Goal: Task Accomplishment & Management: Complete application form

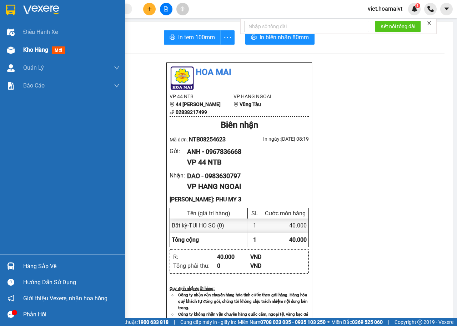
click at [35, 53] on span "Kho hàng" at bounding box center [35, 49] width 25 height 7
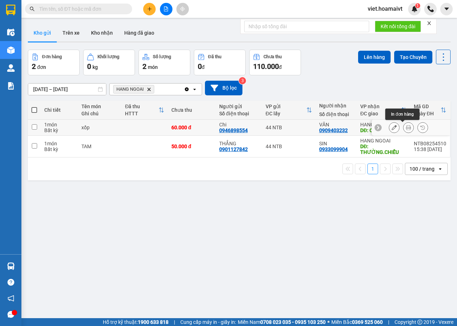
click at [406, 128] on icon at bounding box center [408, 127] width 5 height 5
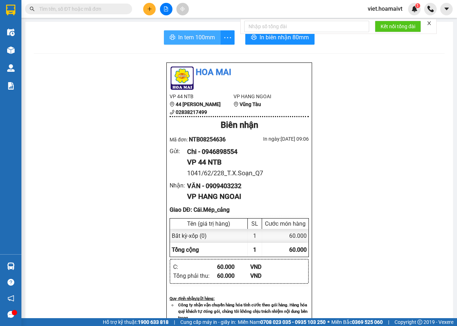
click at [179, 41] on span "In tem 100mm" at bounding box center [196, 37] width 37 height 9
click at [259, 40] on span "In biên nhận 80mm" at bounding box center [283, 37] width 49 height 9
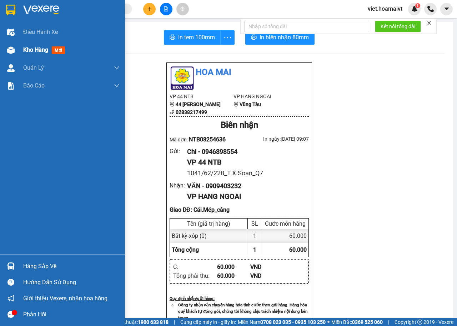
click at [29, 49] on span "Kho hàng" at bounding box center [35, 49] width 25 height 7
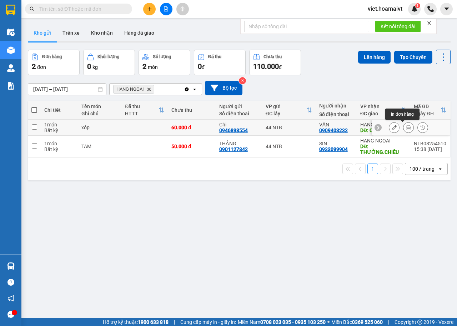
click at [406, 125] on icon at bounding box center [408, 127] width 5 height 5
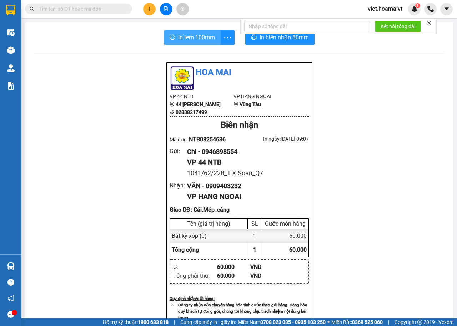
click at [207, 37] on span "In tem 100mm" at bounding box center [196, 37] width 37 height 9
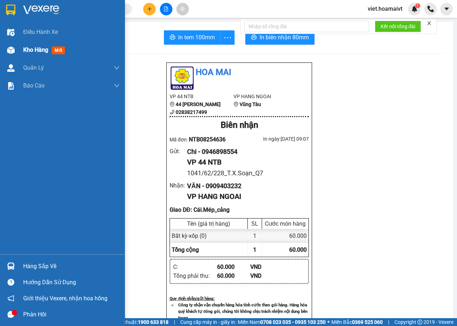
click at [40, 49] on span "Kho hàng" at bounding box center [35, 49] width 25 height 7
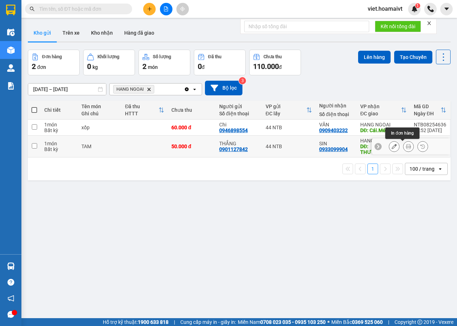
click at [403, 148] on button at bounding box center [408, 146] width 10 height 12
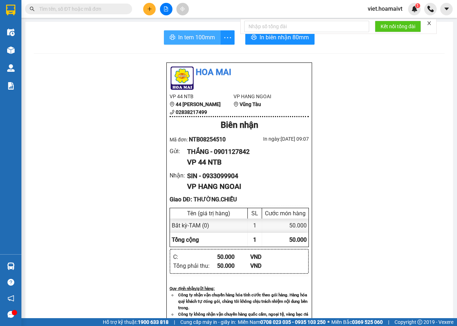
click at [195, 37] on span "In tem 100mm" at bounding box center [196, 37] width 37 height 9
click at [196, 34] on span "In tem 100mm" at bounding box center [196, 37] width 37 height 9
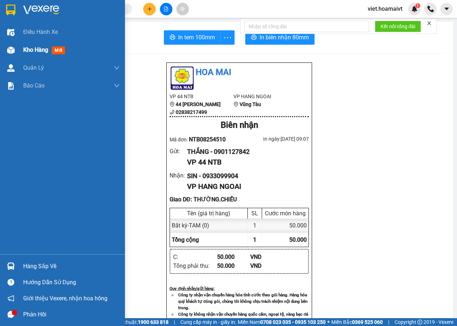
click at [40, 53] on span "Kho hàng" at bounding box center [35, 49] width 25 height 7
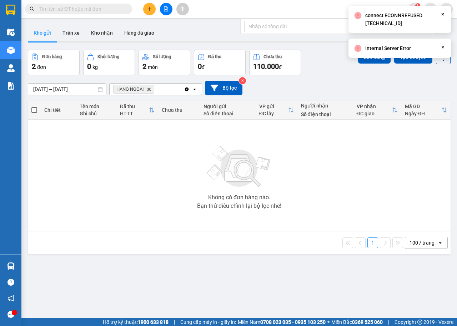
click at [147, 89] on icon "Delete" at bounding box center [149, 89] width 4 height 4
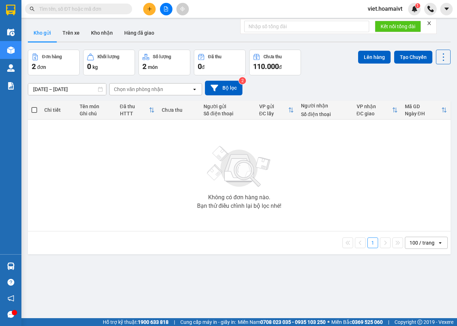
click at [114, 11] on input "text" at bounding box center [81, 9] width 84 height 8
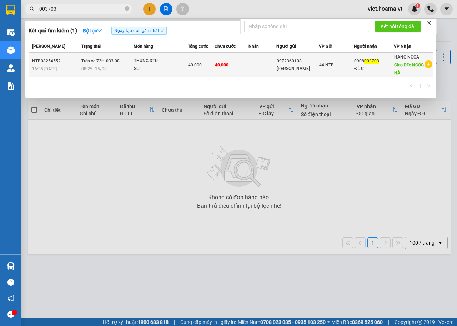
type input "003703"
click at [168, 65] on div "THÙNG DTU" at bounding box center [161, 61] width 54 height 8
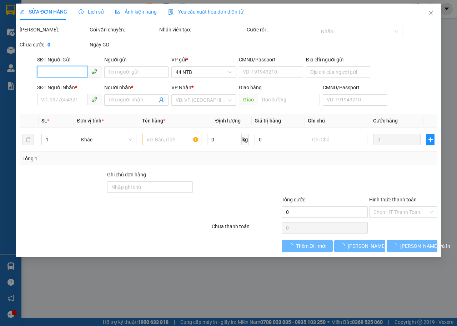
type input "0972360108"
type input "[PERSON_NAME]"
type input "0908003703"
type input "ĐỨC"
type input "NGỌC HÀ"
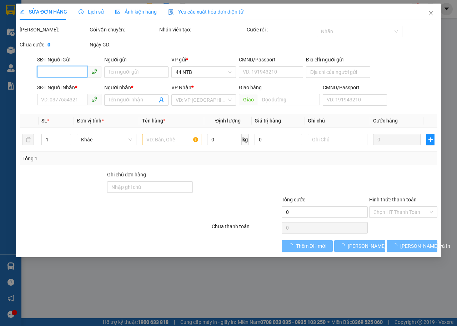
type input "40.000"
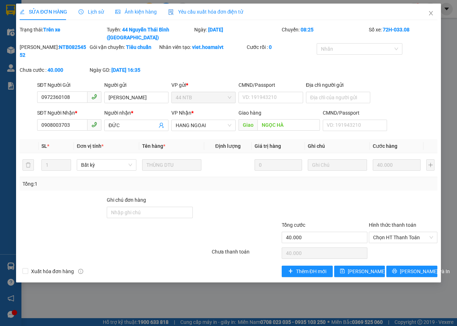
click at [99, 11] on span "Lịch sử" at bounding box center [91, 12] width 25 height 6
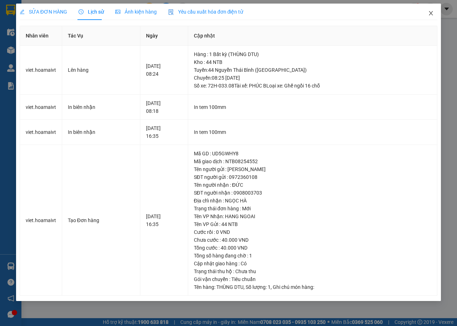
drag, startPoint x: 430, startPoint y: 13, endPoint x: 428, endPoint y: 18, distance: 5.9
click at [429, 14] on icon "close" at bounding box center [431, 13] width 6 height 6
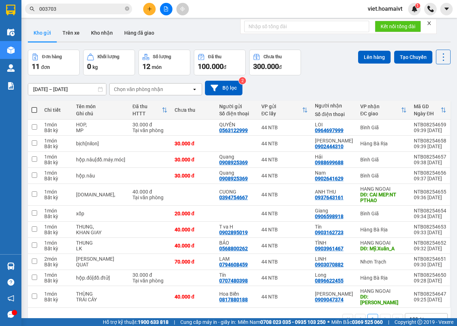
click at [152, 91] on div "Chọn văn phòng nhận" at bounding box center [138, 89] width 49 height 7
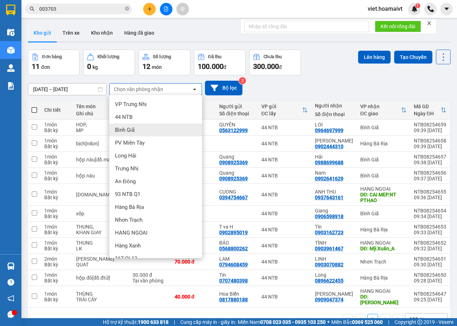
click at [129, 129] on span "Bình Giã" at bounding box center [125, 129] width 20 height 7
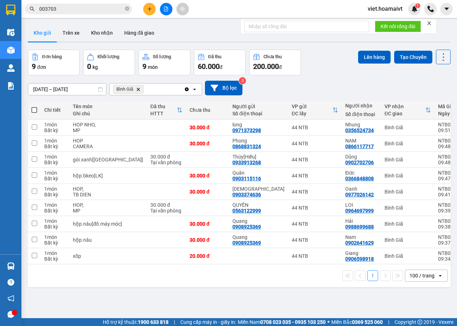
click at [138, 90] on icon "Delete" at bounding box center [138, 89] width 4 height 4
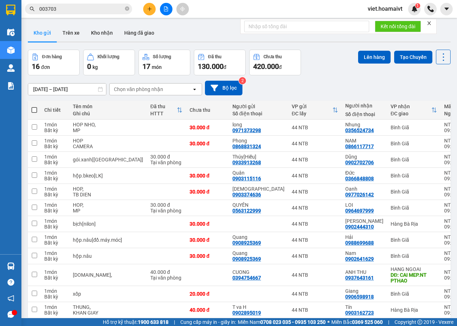
click at [138, 89] on div "Chọn văn phòng nhận" at bounding box center [138, 89] width 49 height 7
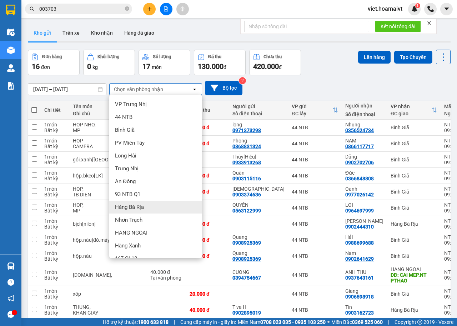
click at [145, 208] on div "Hàng Bà Rịa" at bounding box center [155, 207] width 93 height 13
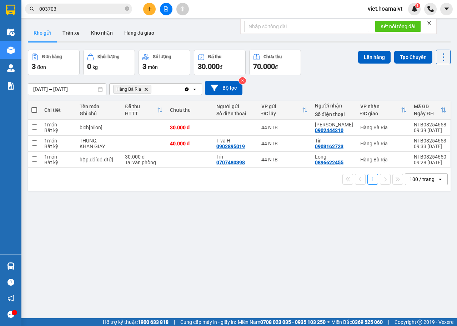
click at [145, 91] on icon "Delete" at bounding box center [146, 89] width 4 height 4
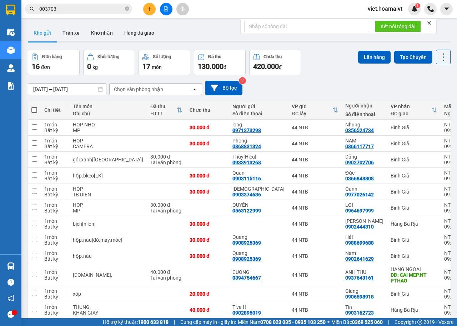
click at [149, 12] on button at bounding box center [149, 9] width 12 height 12
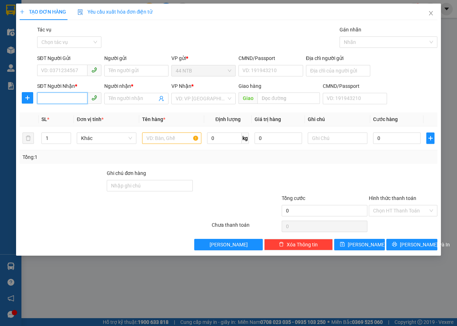
click at [62, 100] on input "SĐT Người Nhận *" at bounding box center [62, 97] width 50 height 11
type input "0364064425"
click at [62, 114] on div "0364064425 - Phong" at bounding box center [69, 113] width 56 height 8
type input "Phong"
type input "0364064425"
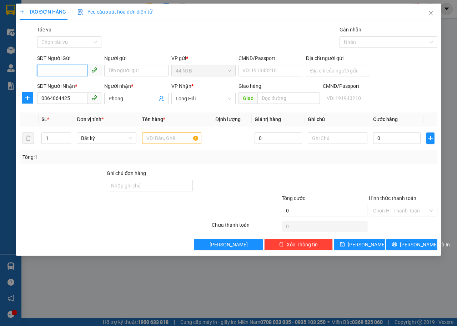
click at [74, 69] on input "SĐT Người Gửi" at bounding box center [62, 70] width 50 height 11
click at [72, 87] on div "0905363653 - Uyên.Trâm" at bounding box center [82, 85] width 83 height 8
type input "0905363653"
type input "Uyên.Trâm"
type input "079082031468"
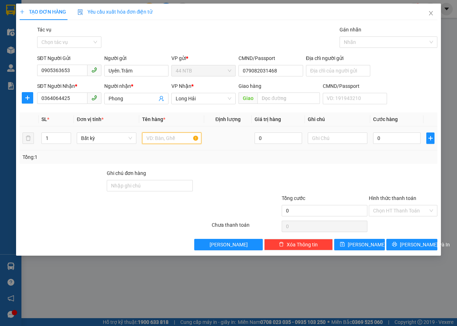
click at [187, 141] on input "text" at bounding box center [172, 137] width 60 height 11
type input "thùng"
type input "sách"
type input "3"
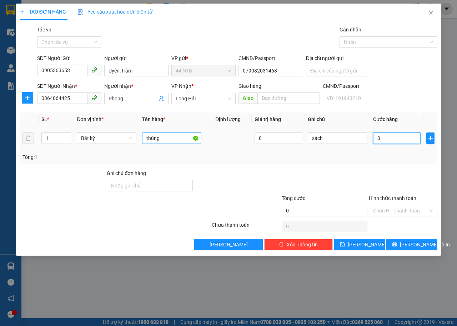
type input "3"
type input "30"
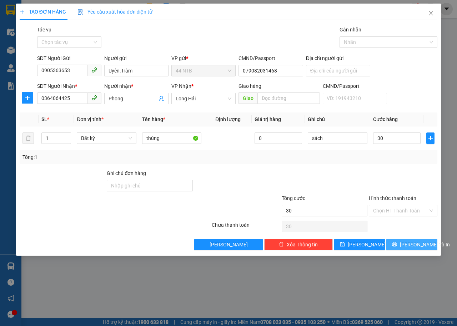
type input "30.000"
click at [410, 246] on span "[PERSON_NAME] và In" at bounding box center [425, 245] width 50 height 8
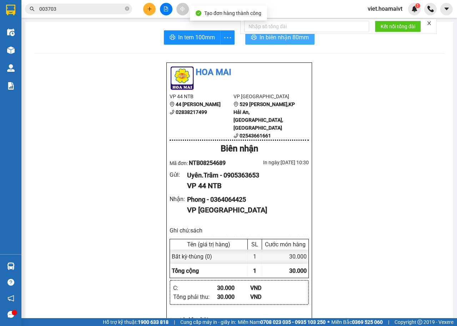
click at [272, 39] on span "In biên nhận 80mm" at bounding box center [283, 37] width 49 height 9
click at [277, 39] on span "In biên nhận 80mm" at bounding box center [285, 37] width 49 height 9
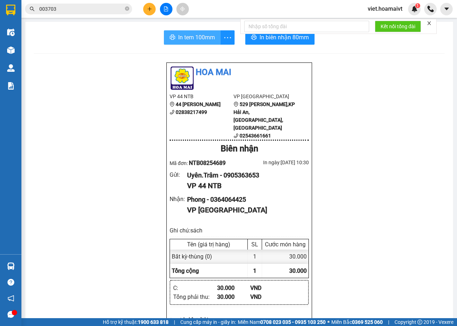
click at [195, 39] on span "In tem 100mm" at bounding box center [196, 37] width 37 height 9
click at [151, 6] on icon "plus" at bounding box center [149, 8] width 5 height 5
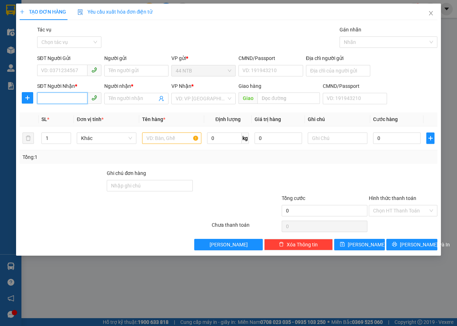
click at [61, 102] on input "SĐT Người Nhận *" at bounding box center [62, 97] width 50 height 11
type input "0987206135"
click at [64, 113] on div "0987206135 - điện.cơ_Quốc.Huy" at bounding box center [78, 113] width 74 height 8
type input "điện.cơ_Quốc.Huy"
type input "M.Xuân_P.Mỹ"
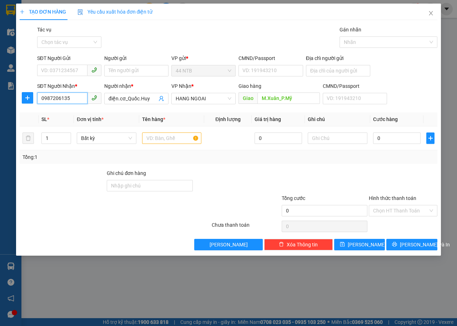
type input "0987206135"
click at [67, 64] on div "SĐT Người Gửi" at bounding box center [69, 59] width 64 height 11
click at [71, 70] on input "SĐT Người Gửi" at bounding box center [62, 70] width 50 height 11
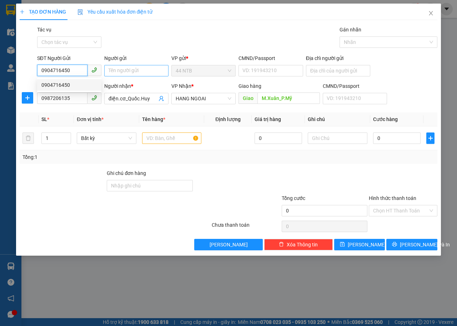
type input "0904716450"
click at [122, 72] on input "Người gửi" at bounding box center [136, 70] width 64 height 11
type input "quỳnh"
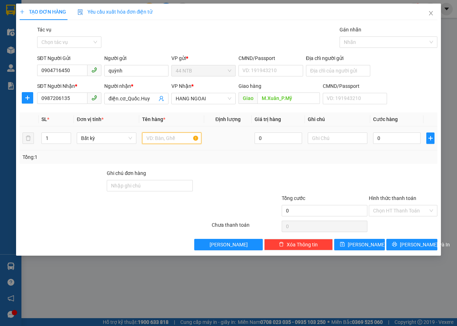
click at [181, 140] on input "text" at bounding box center [172, 137] width 60 height 11
type input "cuộn"
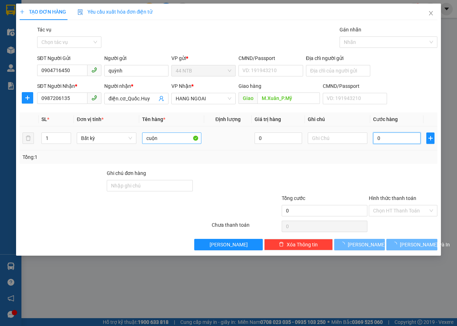
type input "4"
type input "40"
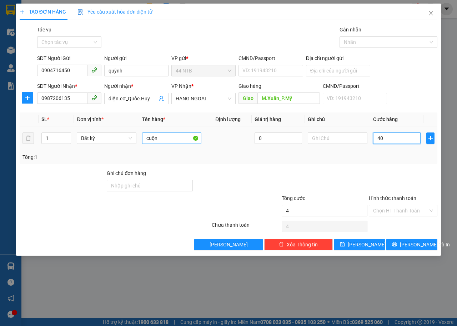
type input "40"
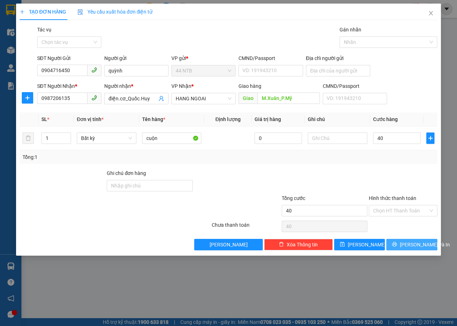
type input "40.000"
click at [413, 246] on span "[PERSON_NAME] và In" at bounding box center [425, 245] width 50 height 8
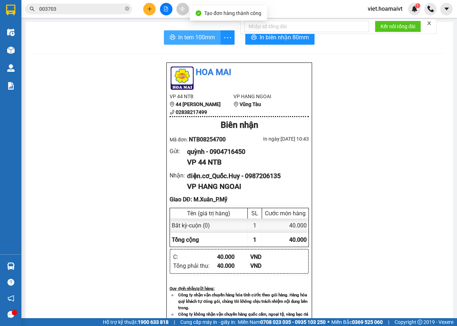
click at [200, 35] on span "In tem 100mm" at bounding box center [196, 37] width 37 height 9
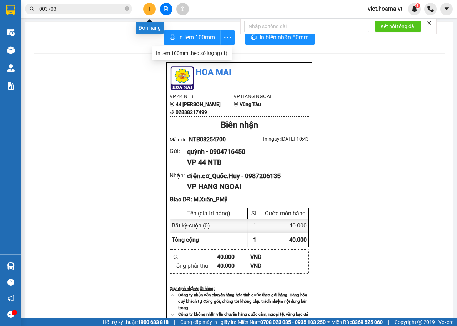
click at [153, 11] on button at bounding box center [149, 9] width 12 height 12
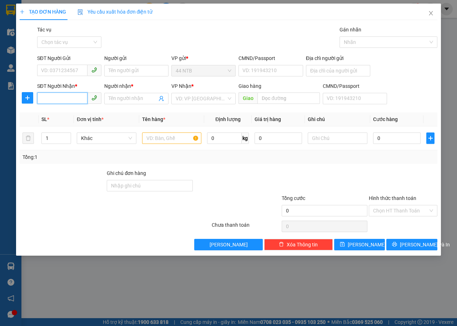
click at [62, 99] on input "SĐT Người Nhận *" at bounding box center [62, 97] width 50 height 11
type input "0906654817"
click at [83, 113] on div "0906654817 - HÒA" at bounding box center [69, 113] width 56 height 8
type input "123BIS PHẠM HÙNG"
type input "HÒA"
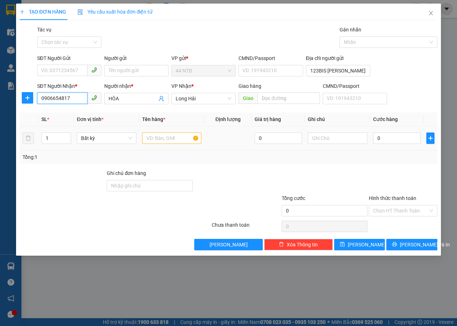
type input "0906654817"
click at [165, 135] on input "text" at bounding box center [172, 137] width 60 height 11
type input "gói"
type input "3"
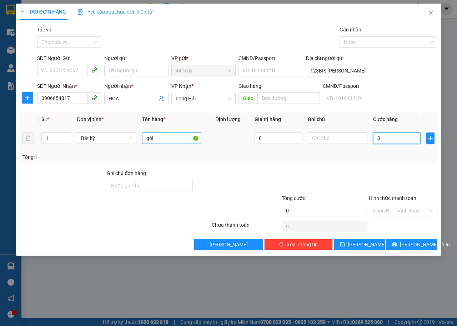
type input "3"
type input "30"
type input "30.000"
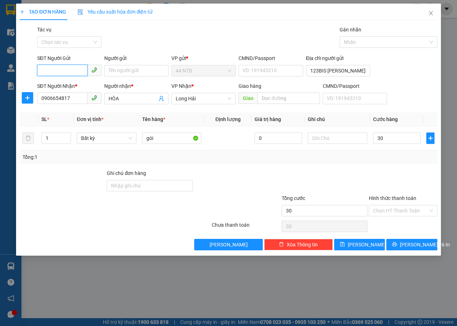
type input "30.000"
click at [67, 70] on input "SĐT Người Gửi" at bounding box center [62, 70] width 50 height 11
click at [72, 85] on div "0774972297 - Kim Anh" at bounding box center [76, 85] width 70 height 8
type input "0774972297"
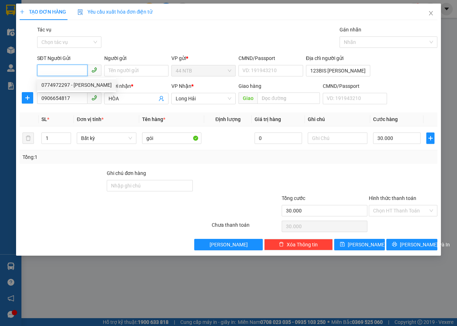
type input "[PERSON_NAME]"
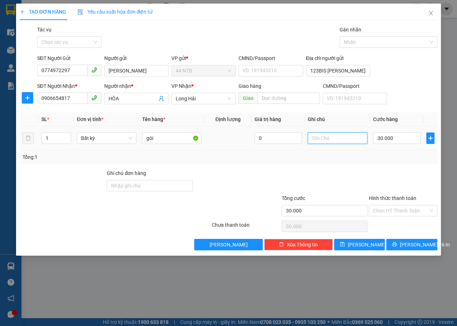
click at [329, 137] on input "text" at bounding box center [338, 137] width 60 height 11
type input "thuốc"
click at [415, 247] on span "[PERSON_NAME] và In" at bounding box center [425, 245] width 50 height 8
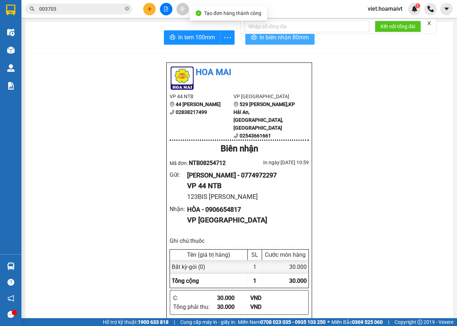
click at [281, 41] on span "In biên nhận 80mm" at bounding box center [283, 37] width 49 height 9
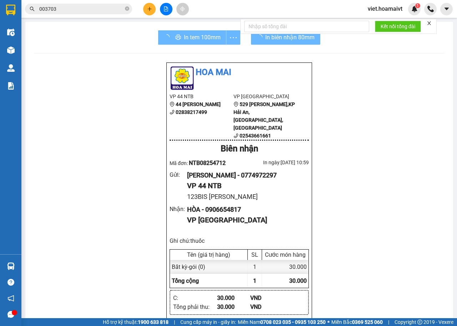
click at [190, 41] on div "In tem 100mm" at bounding box center [199, 37] width 82 height 14
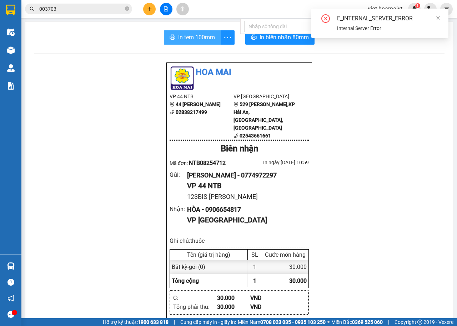
click at [188, 41] on span "In tem 100mm" at bounding box center [196, 37] width 37 height 9
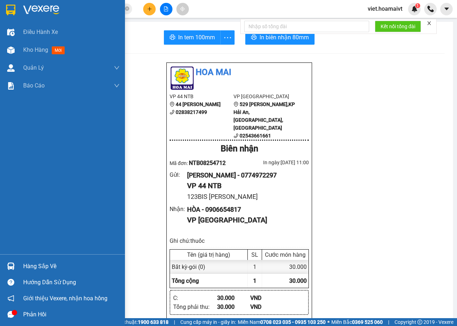
click at [35, 6] on img at bounding box center [41, 10] width 36 height 11
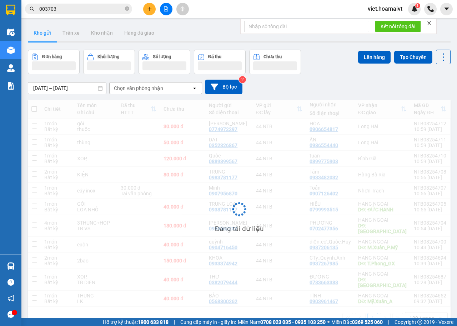
click at [313, 94] on div "[DATE] – [DATE] Press the down arrow key to interact with the calendar and sele…" at bounding box center [239, 86] width 423 height 25
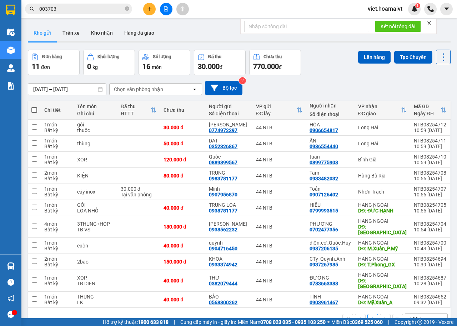
click at [146, 88] on div "Chọn văn phòng nhận" at bounding box center [138, 89] width 49 height 7
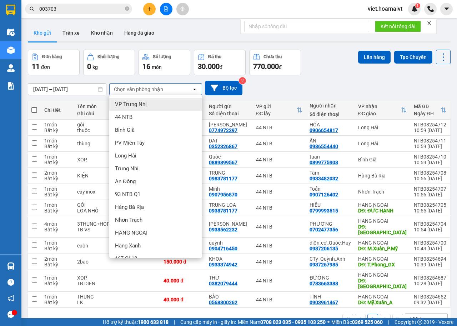
click at [358, 85] on div "[DATE] – [DATE] Press the down arrow key to interact with the calendar and sele…" at bounding box center [239, 88] width 423 height 15
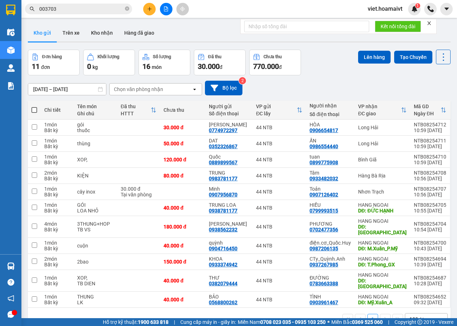
click at [337, 82] on div "[DATE] – [DATE] Press the down arrow key to interact with the calendar and sele…" at bounding box center [239, 88] width 423 height 15
click at [344, 73] on div "Đơn hàng 11 đơn Khối lượng 0 kg Số lượng 16 món Đã thu 30.000 đ Chưa thu 770.00…" at bounding box center [239, 63] width 423 height 26
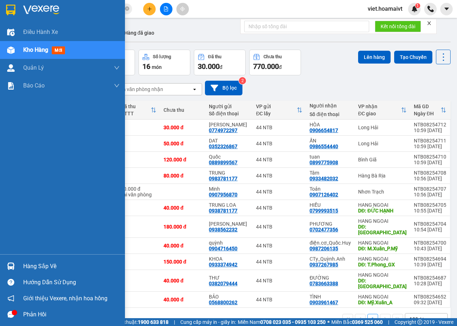
click at [46, 10] on img at bounding box center [41, 10] width 36 height 11
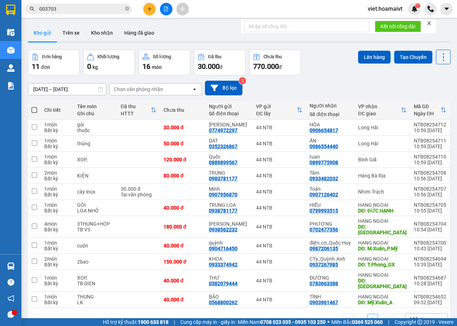
click at [337, 81] on div "[DATE] – [DATE] Press the down arrow key to interact with the calendar and sele…" at bounding box center [239, 88] width 423 height 15
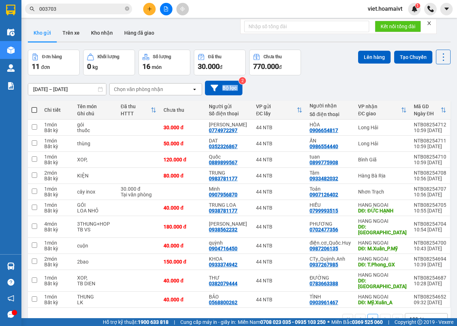
click at [337, 81] on div "[DATE] – [DATE] Press the down arrow key to interact with the calendar and sele…" at bounding box center [239, 88] width 423 height 15
click at [336, 81] on div "[DATE] – [DATE] Press the down arrow key to interact with the calendar and sele…" at bounding box center [239, 88] width 423 height 15
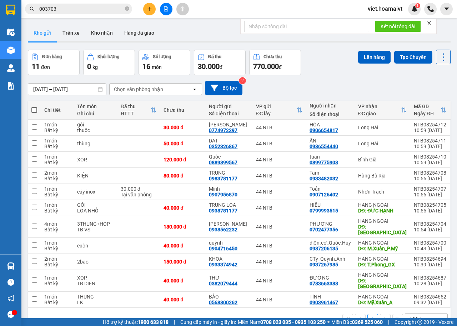
click at [166, 8] on icon "file-add" at bounding box center [165, 8] width 5 height 5
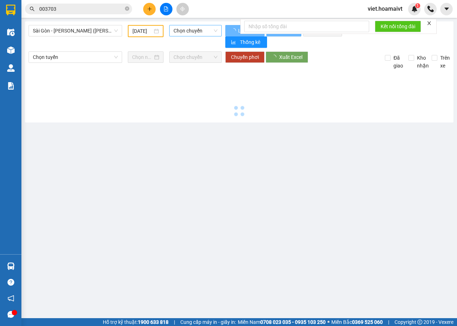
type input "[DATE]"
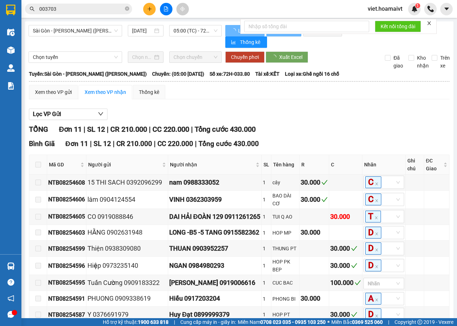
click at [79, 27] on span "Sài Gòn - [PERSON_NAME] ([PERSON_NAME])" at bounding box center [75, 30] width 85 height 11
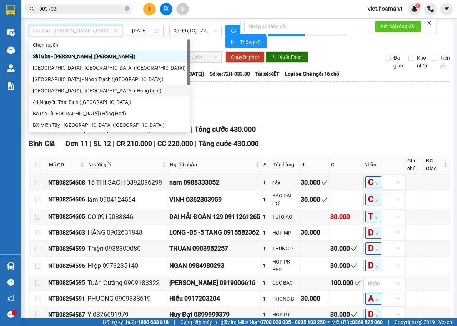
click at [88, 93] on div "[GEOGRAPHIC_DATA] - [GEOGRAPHIC_DATA] ( Hàng hoá )" at bounding box center [109, 91] width 153 height 8
type input "[DATE]"
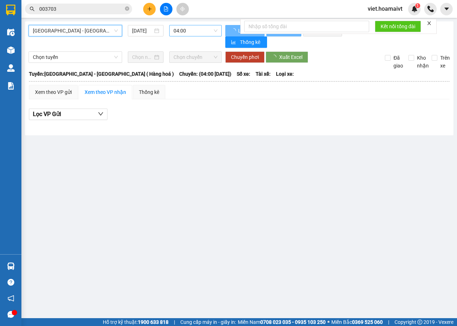
click at [209, 31] on span "04:00" at bounding box center [195, 30] width 44 height 11
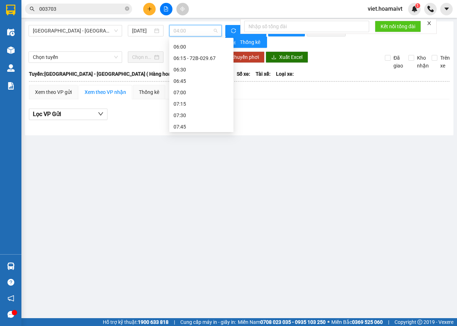
scroll to position [107, 0]
click at [201, 52] on div "06:15 - 72B-029.67" at bounding box center [201, 52] width 56 height 8
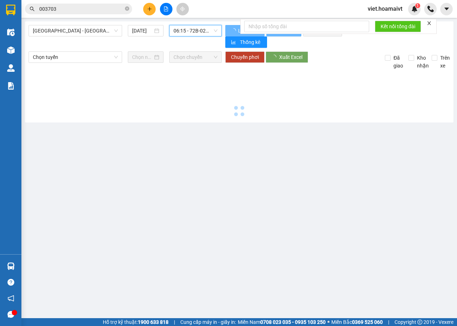
click at [287, 97] on div at bounding box center [239, 94] width 421 height 49
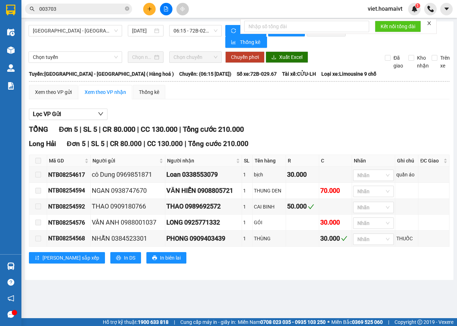
click at [287, 97] on div "Xem theo VP gửi Xem theo VP nhận Thống kê" at bounding box center [239, 92] width 420 height 14
click at [95, 12] on input "003703" at bounding box center [81, 9] width 84 height 8
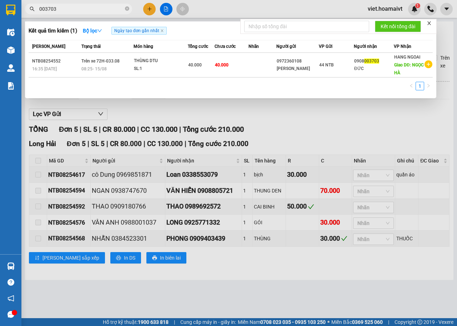
click at [95, 12] on input "003703" at bounding box center [81, 9] width 84 height 8
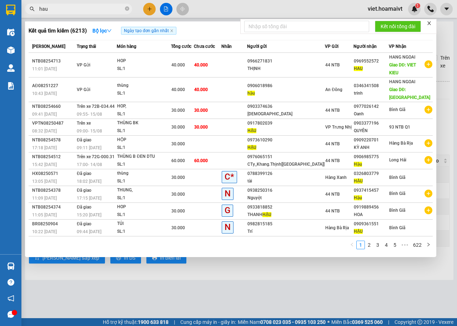
type input "hau"
click at [207, 306] on div at bounding box center [228, 163] width 457 height 326
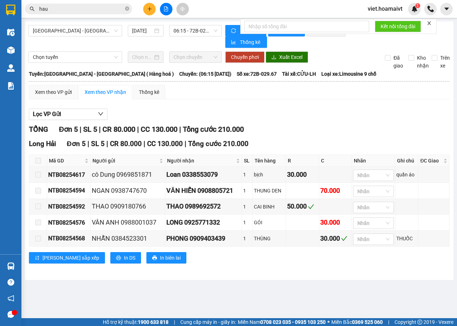
click at [248, 117] on div "Lọc VP Gửi" at bounding box center [239, 114] width 420 height 12
click at [251, 115] on div "Lọc VP Gửi" at bounding box center [239, 114] width 420 height 12
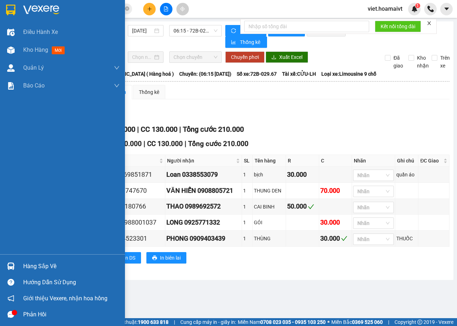
click at [30, 10] on img at bounding box center [41, 10] width 36 height 11
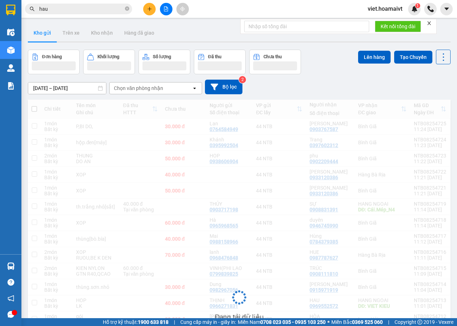
click at [349, 83] on div "[DATE] – [DATE] Press the down arrow key to interact with the calendar and sele…" at bounding box center [239, 87] width 423 height 15
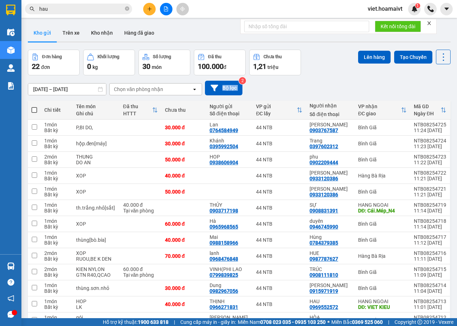
click at [349, 83] on div "[DATE] – [DATE] Press the down arrow key to interact with the calendar and sele…" at bounding box center [239, 88] width 423 height 15
click at [165, 9] on icon "file-add" at bounding box center [165, 8] width 5 height 5
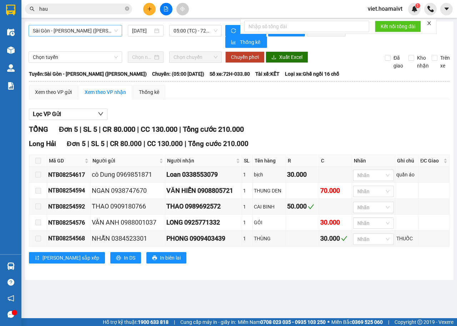
click at [100, 29] on span "Sài Gòn - [PERSON_NAME] ([PERSON_NAME])" at bounding box center [75, 30] width 85 height 11
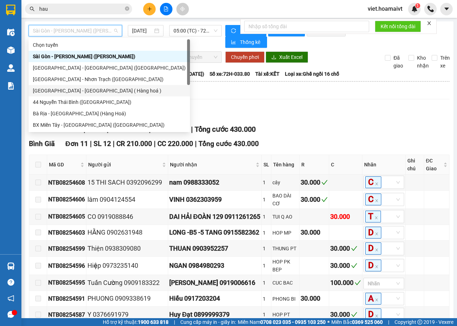
drag, startPoint x: 77, startPoint y: 91, endPoint x: 154, endPoint y: 51, distance: 86.5
click at [77, 91] on div "[GEOGRAPHIC_DATA] - [GEOGRAPHIC_DATA] ( Hàng hoá )" at bounding box center [109, 91] width 153 height 8
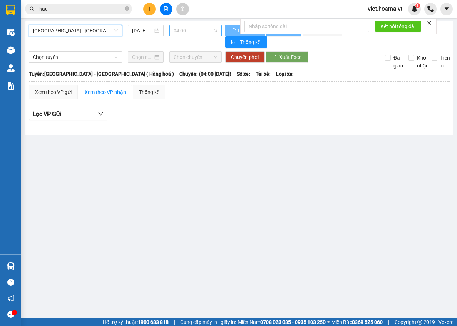
click at [214, 33] on span "04:00" at bounding box center [195, 30] width 44 height 11
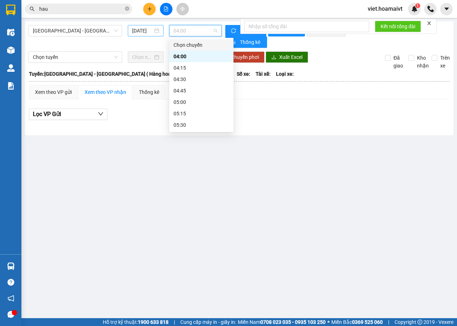
click at [143, 29] on input "[DATE]" at bounding box center [142, 31] width 21 height 8
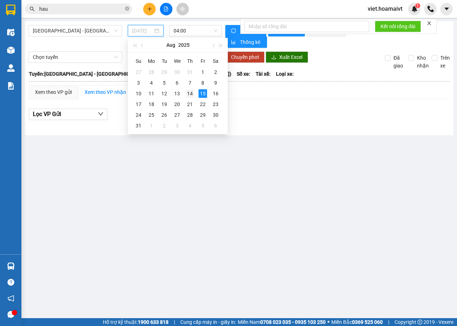
click at [193, 96] on div "14" at bounding box center [190, 93] width 9 height 9
type input "[DATE]"
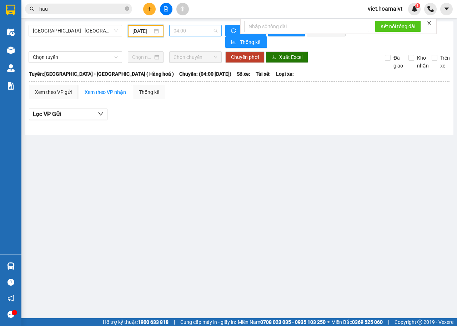
click at [205, 31] on span "04:00" at bounding box center [195, 30] width 44 height 11
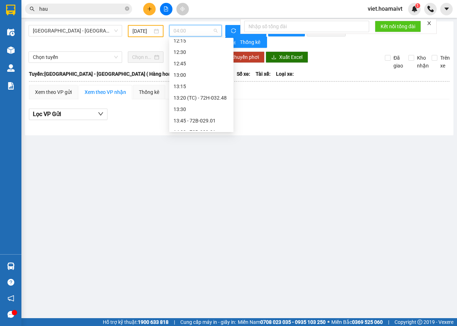
scroll to position [537, 0]
click at [211, 123] on div "17:00 - 72G-000.31" at bounding box center [201, 125] width 56 height 8
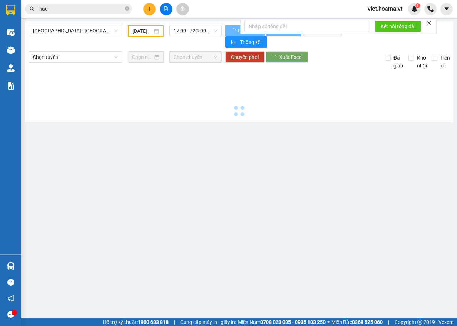
click at [274, 115] on div at bounding box center [239, 94] width 421 height 49
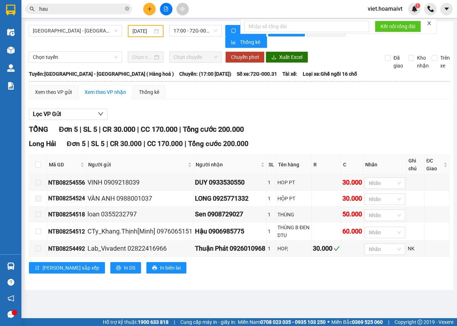
click at [291, 115] on div "Lọc VP Gửi" at bounding box center [239, 114] width 420 height 12
click at [310, 290] on div "Sài Gòn - Long Hải ( Hàng hoá ) 14/08/2025 17:00 - 72G-000.31 Làm mới In phơi I…" at bounding box center [239, 155] width 428 height 268
click at [311, 117] on div "Lọc VP Gửi" at bounding box center [239, 114] width 420 height 12
click at [93, 13] on span "hau" at bounding box center [78, 9] width 107 height 11
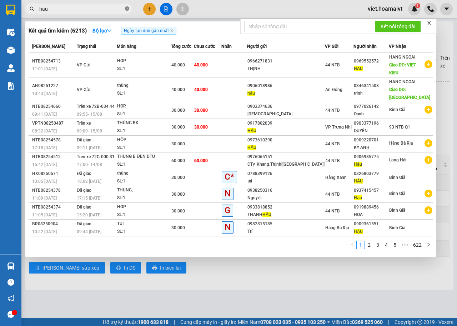
click at [127, 8] on icon "close-circle" at bounding box center [127, 8] width 4 height 4
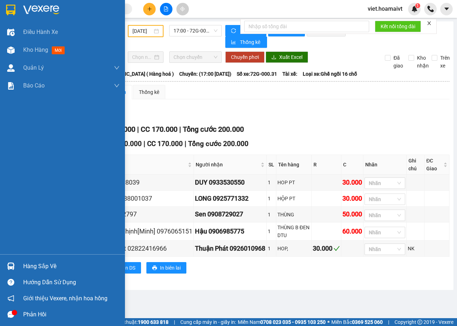
click at [14, 13] on img at bounding box center [10, 10] width 9 height 11
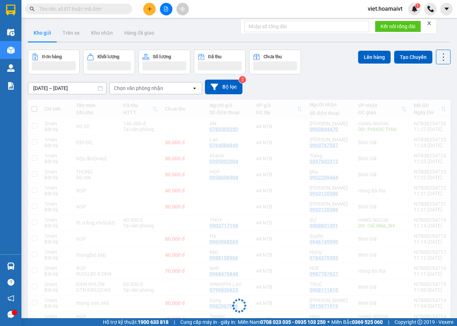
click at [331, 82] on div "[DATE] – [DATE] Press the down arrow key to interact with the calendar and sele…" at bounding box center [239, 87] width 423 height 15
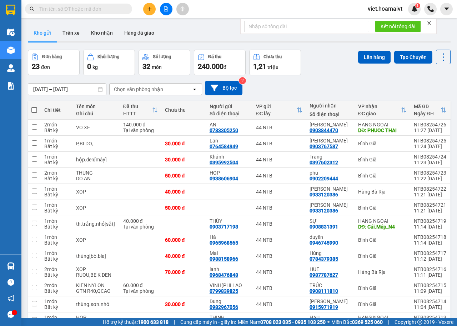
click at [331, 82] on div "[DATE] – [DATE] Press the down arrow key to interact with the calendar and sele…" at bounding box center [239, 88] width 423 height 15
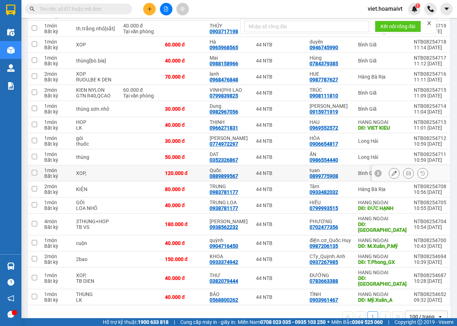
scroll to position [200, 0]
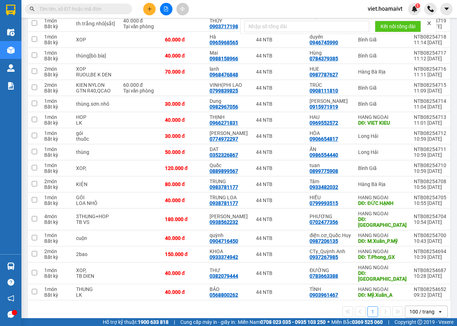
click at [268, 306] on div "1 100 / trang open" at bounding box center [239, 312] width 417 height 12
click at [284, 313] on div "ver 1.8.138 Kho gửi Trên xe Kho nhận Hàng đã giao Đơn hàng 23 đơn Khối lượng 0 …" at bounding box center [239, 73] width 428 height 505
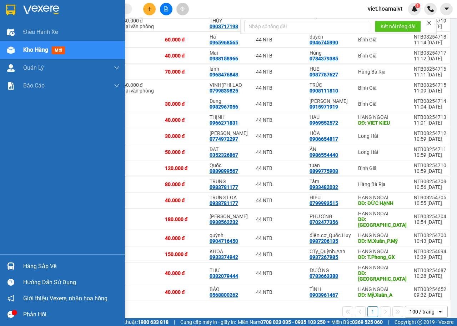
click at [27, 13] on img at bounding box center [41, 10] width 36 height 11
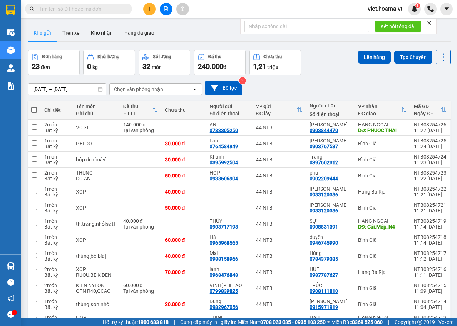
click at [347, 49] on div "ver 1.8.138 Kho gửi Trên xe Kho nhận Hàng đã giao Đơn hàng 23 đơn Khối lượng 0 …" at bounding box center [239, 273] width 428 height 505
click at [334, 63] on div "Đơn hàng 23 đơn Khối lượng 0 kg Số lượng 32 món Đã thu 240.000 đ Chưa thu 1,21 …" at bounding box center [239, 63] width 423 height 26
click at [334, 65] on div "Đơn hàng 23 đơn Khối lượng 0 kg Số lượng 32 món Đã thu 240.000 đ Chưa thu 1,21 …" at bounding box center [239, 63] width 423 height 26
click at [336, 84] on div "[DATE] – [DATE] Press the down arrow key to interact with the calendar and sele…" at bounding box center [239, 88] width 423 height 15
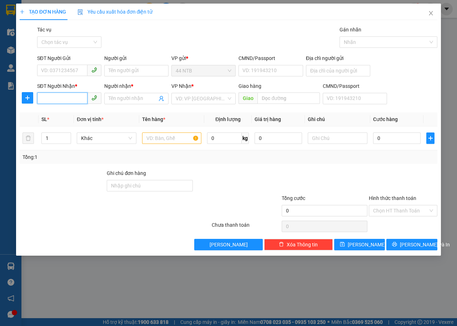
click at [52, 101] on input "SĐT Người Nhận *" at bounding box center [62, 97] width 50 height 11
type input "0793446162"
click at [57, 110] on div "0793446162 - TRÌNH" at bounding box center [69, 113] width 56 height 8
type input "TRÌNH"
type input "0793446162"
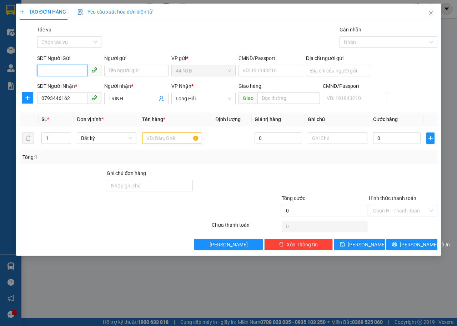
click at [75, 72] on input "SĐT Người Gửi" at bounding box center [62, 70] width 50 height 11
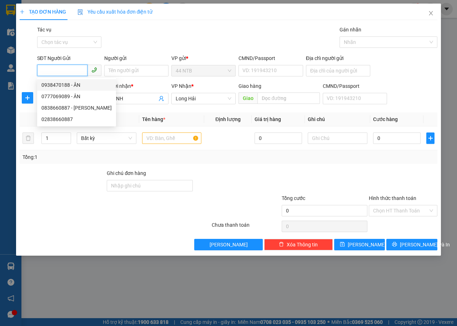
click at [80, 83] on div "0938470188 - ÂN" at bounding box center [76, 85] width 70 height 8
type input "0938470188"
type input "ÂN"
type input "068091000060"
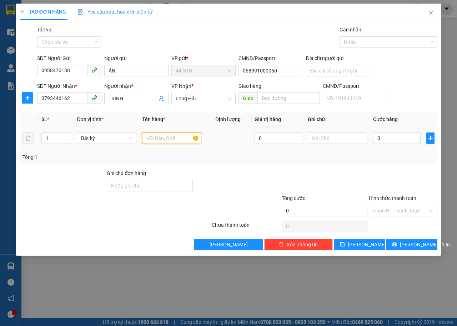
click at [174, 139] on input "text" at bounding box center [172, 137] width 60 height 11
type input "hộp"
type input "pk cửa"
type input "3"
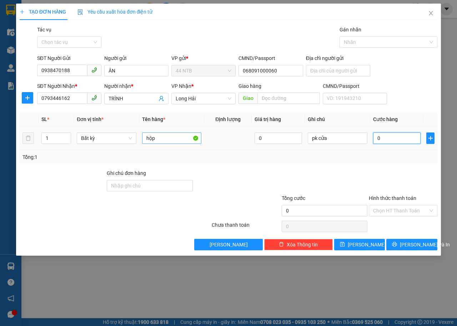
type input "3"
type input "30"
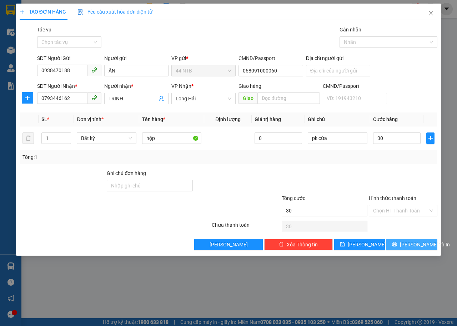
type input "30.000"
click at [406, 247] on span "[PERSON_NAME] và In" at bounding box center [425, 245] width 50 height 8
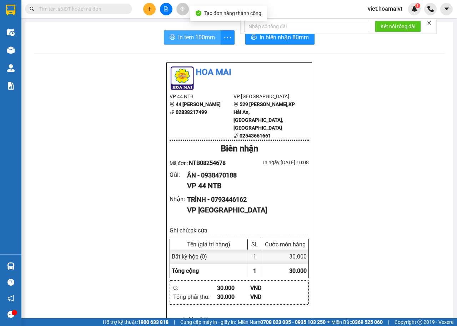
click at [195, 43] on button "In tem 100mm" at bounding box center [192, 37] width 57 height 14
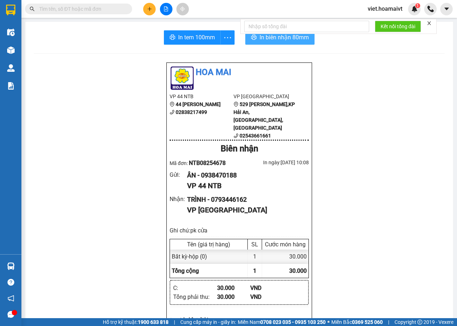
drag, startPoint x: 192, startPoint y: 42, endPoint x: 262, endPoint y: 41, distance: 70.0
click at [262, 41] on span "In biên nhận 80mm" at bounding box center [283, 37] width 49 height 9
click at [272, 41] on span "In biên nhận 80mm" at bounding box center [283, 37] width 49 height 9
click at [150, 12] on button at bounding box center [149, 9] width 12 height 12
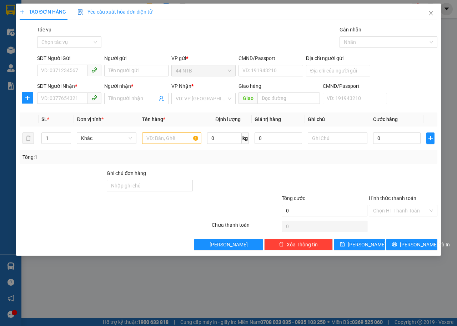
click at [68, 105] on div "SĐT Người Nhận * VD: 0377654321" at bounding box center [69, 94] width 64 height 25
click at [64, 102] on input "SĐT Người Nhận *" at bounding box center [62, 97] width 50 height 11
type input "0908664443"
click at [76, 112] on div "0908664443 - SANG" at bounding box center [69, 113] width 56 height 8
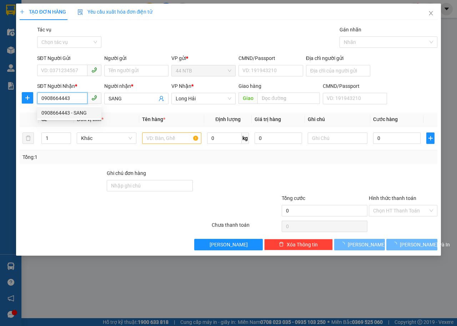
type input "SANG"
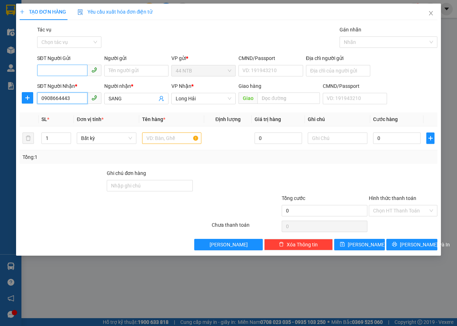
type input "0908664443"
click at [73, 70] on input "SĐT Người Gửi" at bounding box center [62, 70] width 50 height 11
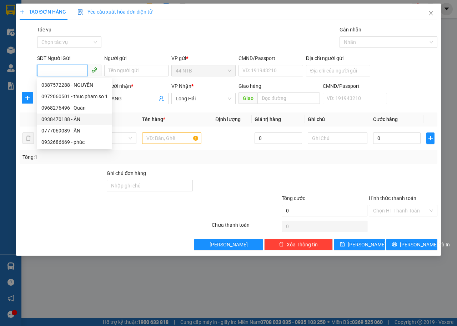
click at [83, 120] on div "0938470188 - ÂN" at bounding box center [74, 119] width 66 height 8
type input "0938470188"
type input "ÂN"
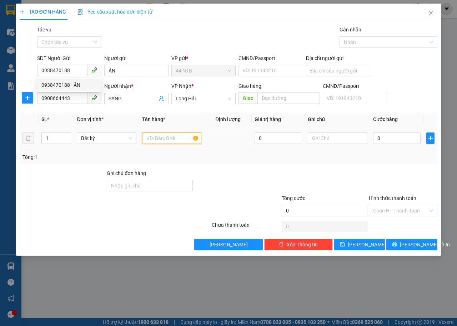
click at [174, 141] on input "text" at bounding box center [172, 137] width 60 height 11
type input "hộp"
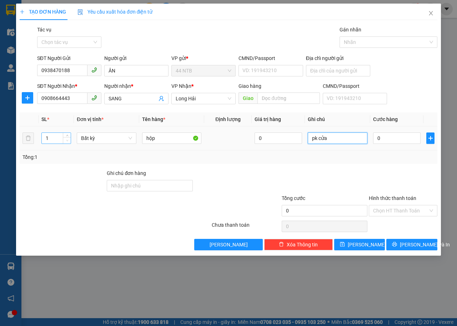
type input "pk cửa"
type input "3"
type input "30"
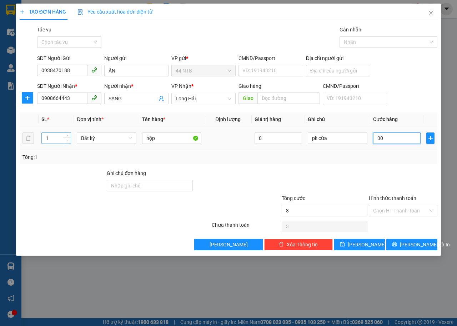
type input "30"
type input "30.000"
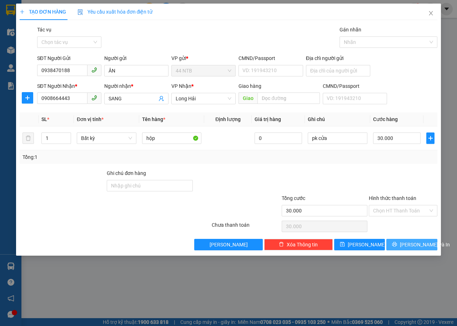
click at [408, 247] on span "[PERSON_NAME] và In" at bounding box center [425, 245] width 50 height 8
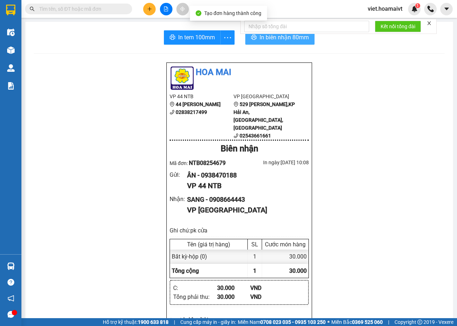
click at [254, 42] on button "In biên nhận 80mm" at bounding box center [279, 37] width 69 height 14
click at [187, 40] on span "In tem 100mm" at bounding box center [196, 37] width 37 height 9
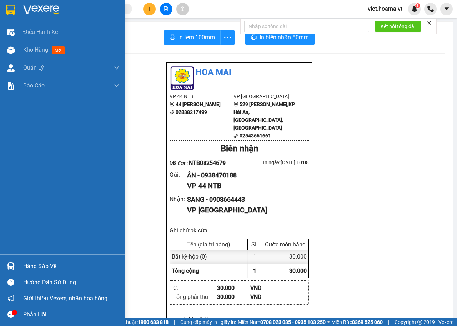
click at [20, 12] on div at bounding box center [62, 11] width 125 height 23
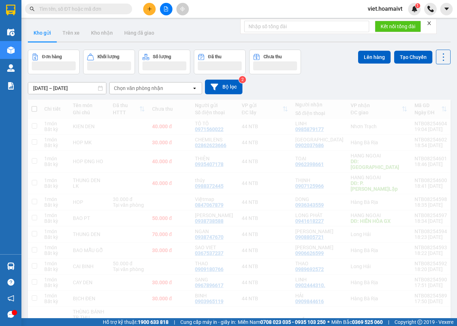
click at [350, 82] on div "[DATE] – [DATE] Press the down arrow key to interact with the calendar and sele…" at bounding box center [239, 87] width 423 height 15
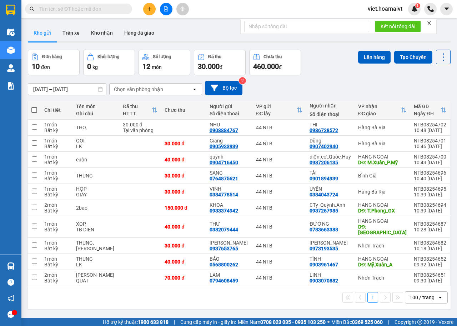
click at [350, 82] on div "[DATE] – [DATE] Press the down arrow key to interact with the calendar and sele…" at bounding box center [239, 88] width 423 height 15
click at [134, 87] on div "Chọn văn phòng nhận" at bounding box center [138, 89] width 49 height 7
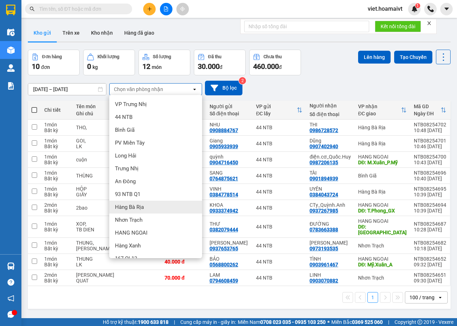
click at [139, 207] on span "Hàng Bà Rịa" at bounding box center [129, 206] width 29 height 7
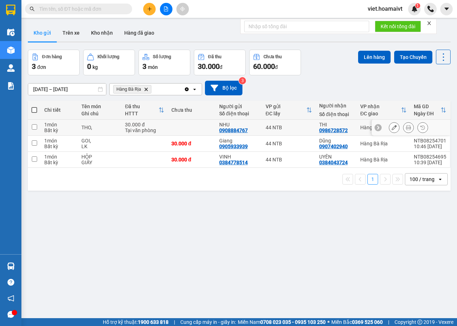
click at [109, 126] on div "THO," at bounding box center [99, 128] width 36 height 6
checkbox input "true"
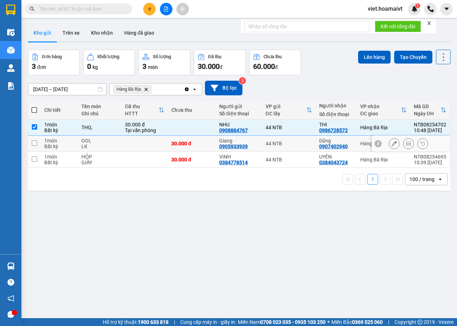
click at [121, 146] on td at bounding box center [144, 144] width 46 height 16
checkbox input "true"
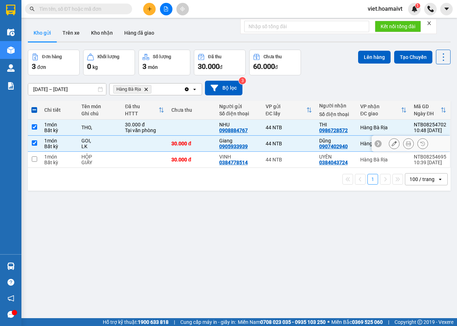
click at [126, 158] on td at bounding box center [144, 160] width 46 height 16
checkbox input "true"
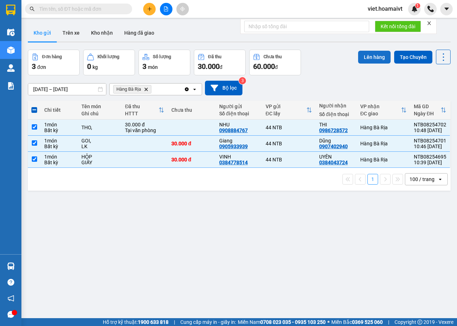
click at [359, 56] on button "Lên hàng" at bounding box center [374, 57] width 32 height 13
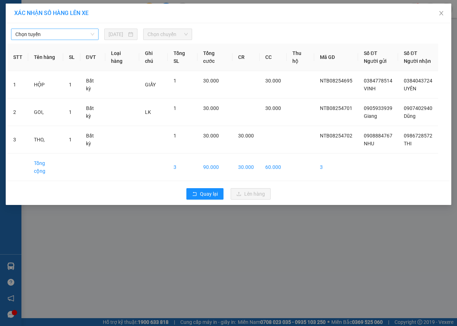
click at [66, 37] on span "Chọn tuyến" at bounding box center [54, 34] width 79 height 11
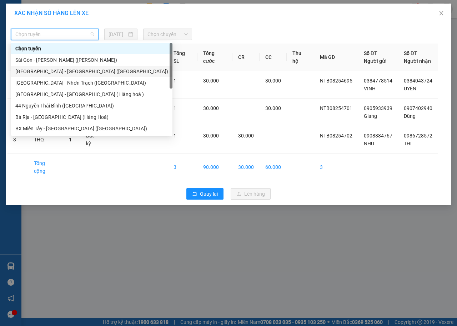
click at [70, 71] on div "[GEOGRAPHIC_DATA] - [GEOGRAPHIC_DATA] ([GEOGRAPHIC_DATA])" at bounding box center [91, 71] width 153 height 8
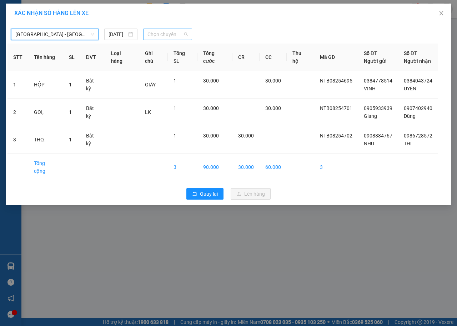
click at [157, 32] on span "Chọn chuyến" at bounding box center [167, 34] width 40 height 11
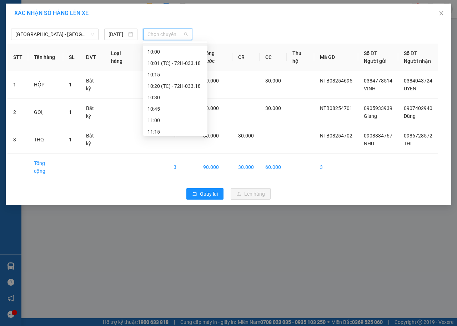
scroll to position [214, 0]
click at [168, 120] on div "11:00" at bounding box center [175, 120] width 56 height 8
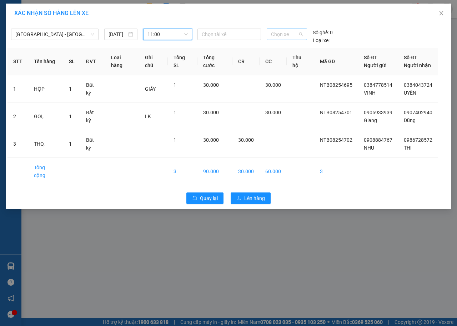
click at [273, 34] on span "Chọn xe" at bounding box center [287, 34] width 32 height 11
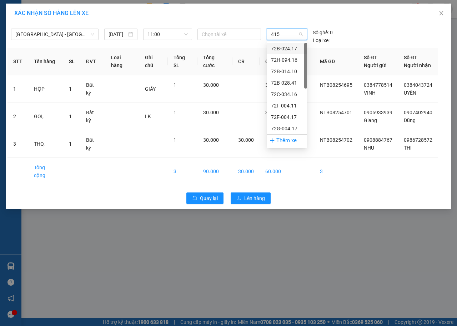
type input "4158"
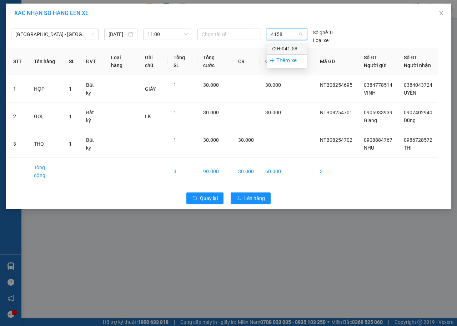
click at [281, 46] on div "72H-041.58" at bounding box center [287, 49] width 32 height 8
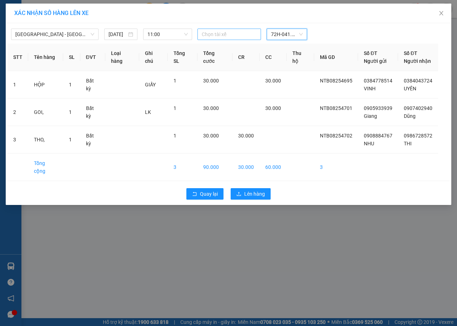
click at [241, 34] on div at bounding box center [229, 34] width 60 height 9
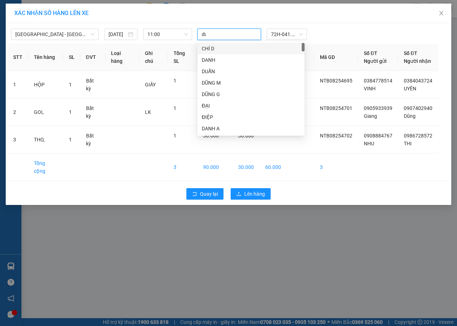
type input "duy"
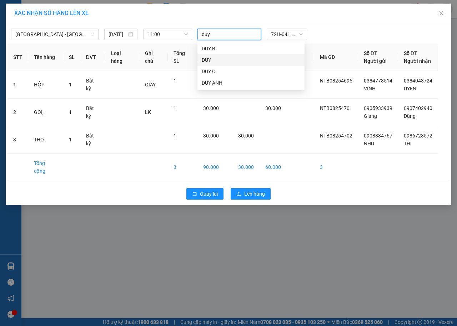
click at [211, 57] on div "DUY" at bounding box center [251, 60] width 99 height 8
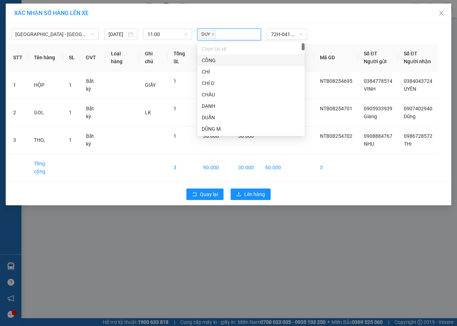
click at [353, 18] on div "XÁC NHẬN SỐ HÀNG LÊN XE" at bounding box center [228, 14] width 445 height 20
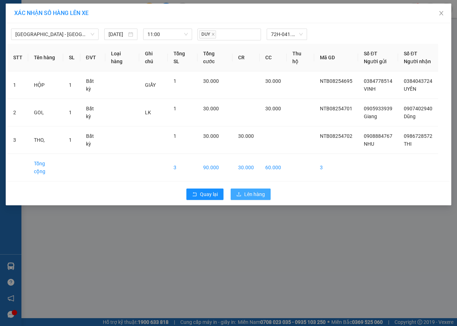
drag, startPoint x: 252, startPoint y: 189, endPoint x: 7, endPoint y: 86, distance: 266.2
click at [252, 190] on span "Lên hàng" at bounding box center [254, 194] width 21 height 8
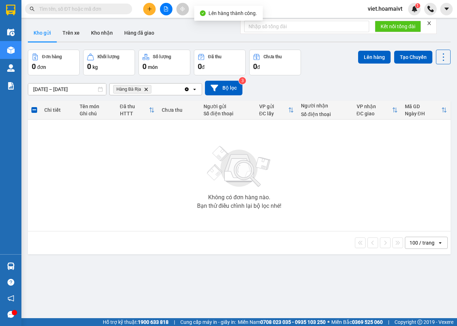
click at [143, 89] on span "Hàng Bà Rịa Delete" at bounding box center [132, 89] width 38 height 9
click at [146, 90] on icon "Hàng Bà Rịa, close by backspace" at bounding box center [146, 88] width 3 height 3
click at [146, 90] on div "Chọn văn phòng nhận" at bounding box center [138, 89] width 49 height 7
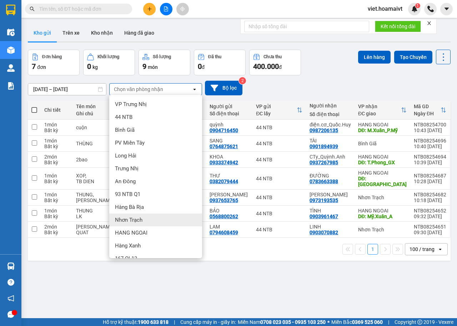
click at [143, 221] on div "Nhơn Trạch" at bounding box center [155, 219] width 93 height 13
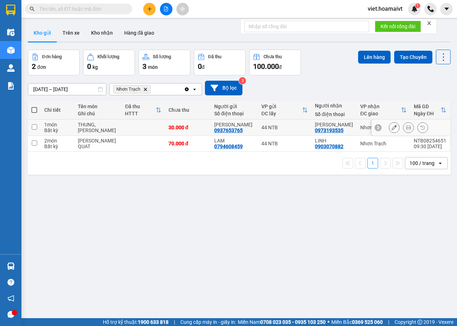
click at [127, 128] on td at bounding box center [143, 128] width 44 height 16
checkbox input "true"
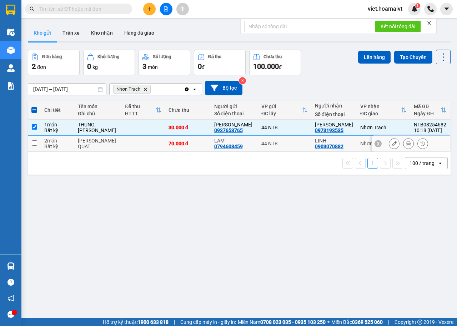
click at [135, 142] on td at bounding box center [143, 144] width 44 height 16
checkbox input "true"
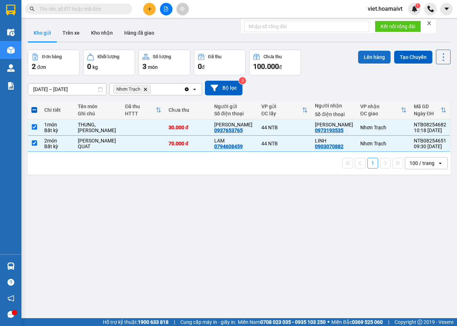
click at [360, 55] on button "Lên hàng" at bounding box center [374, 57] width 32 height 13
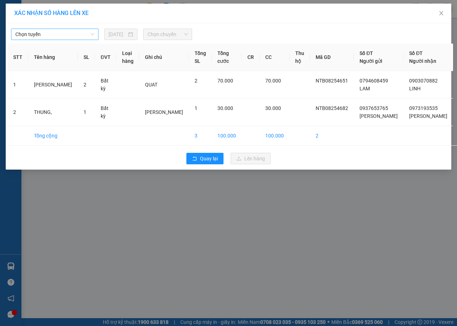
click at [52, 36] on span "Chọn tuyến" at bounding box center [54, 34] width 79 height 11
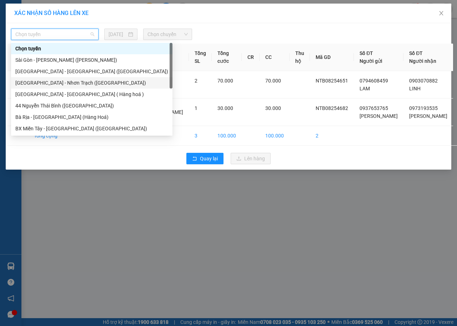
click at [57, 79] on div "[GEOGRAPHIC_DATA] - Nhơn Trạch ([GEOGRAPHIC_DATA])" at bounding box center [91, 82] width 161 height 11
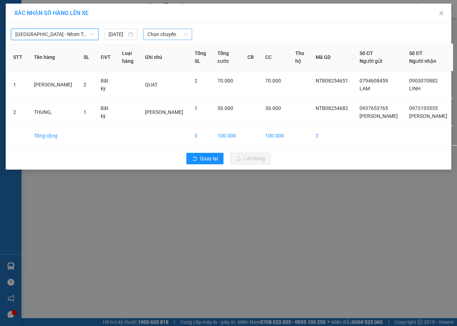
click at [160, 36] on span "Chọn chuyến" at bounding box center [167, 34] width 40 height 11
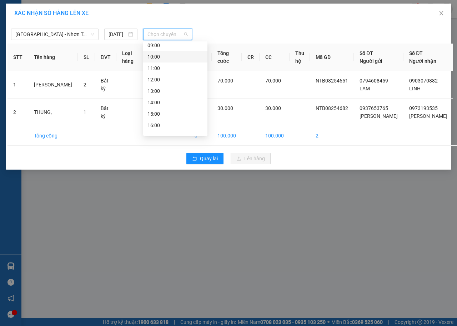
scroll to position [69, 0]
click at [168, 51] on div "11:00" at bounding box center [175, 49] width 56 height 8
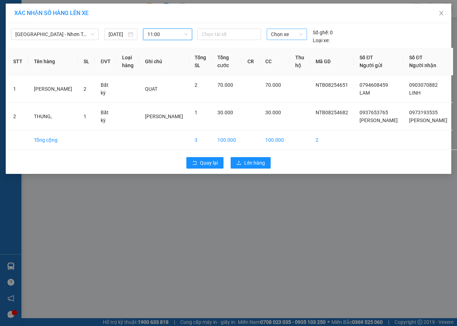
click at [278, 37] on span "Chọn xe" at bounding box center [287, 34] width 32 height 11
type input "4158"
click at [288, 45] on div "72H-041.58" at bounding box center [287, 49] width 32 height 8
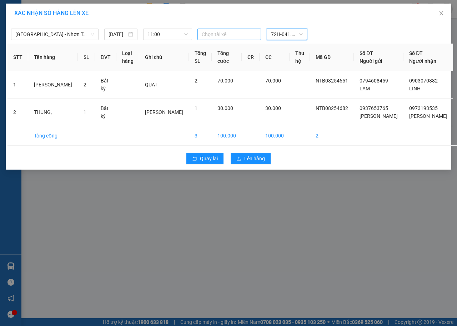
click at [228, 35] on div at bounding box center [229, 34] width 60 height 9
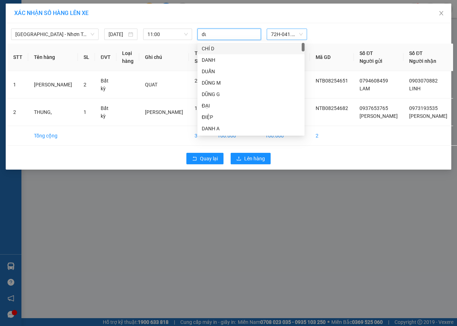
type input "duy"
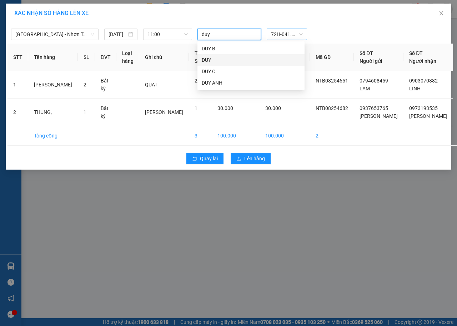
click at [232, 61] on div "DUY" at bounding box center [251, 60] width 99 height 8
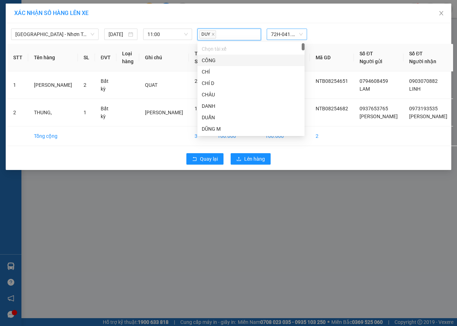
click at [354, 45] on th "Số ĐT Người gửi" at bounding box center [379, 57] width 50 height 27
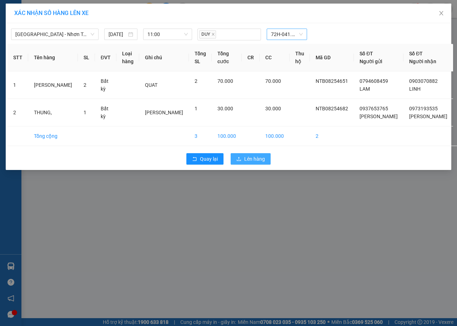
click at [261, 163] on span "Lên hàng" at bounding box center [254, 159] width 21 height 8
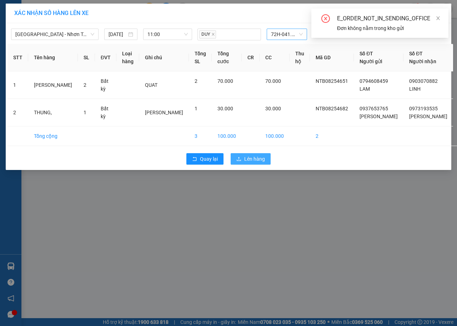
click at [257, 163] on span "Lên hàng" at bounding box center [254, 159] width 21 height 8
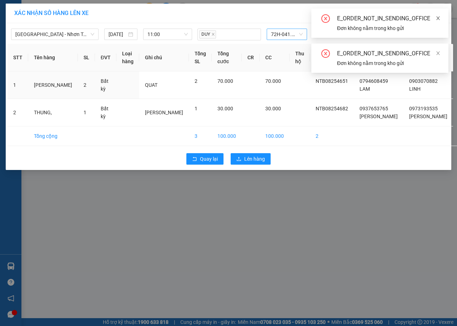
click at [437, 18] on icon "close" at bounding box center [437, 18] width 5 height 5
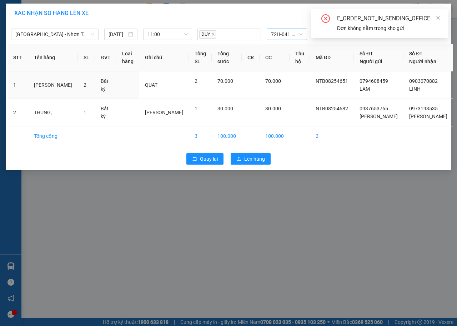
click at [440, 12] on div "E_ORDER_NOT_IN_SENDING_OFFICE Đơn không nằm trong kho gửi" at bounding box center [379, 23] width 137 height 29
click at [439, 14] on link at bounding box center [437, 18] width 5 height 8
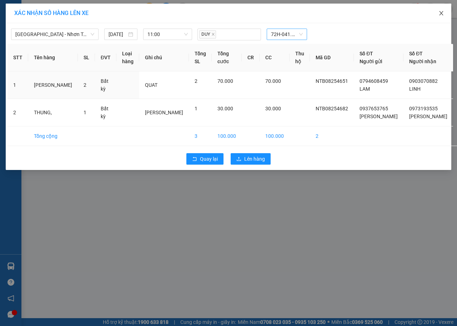
click at [439, 14] on icon "close" at bounding box center [441, 13] width 6 height 6
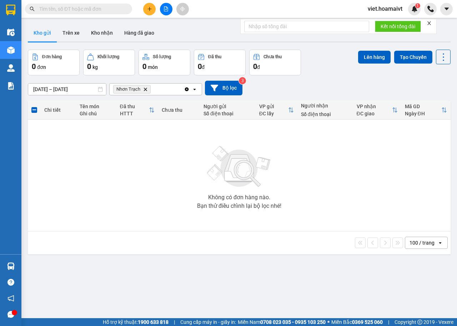
click at [344, 69] on div "Đơn hàng 0 đơn Khối lượng 0 kg Số lượng 0 món Đã thu 0 đ Chưa thu 0 đ Lên hàng …" at bounding box center [239, 63] width 423 height 26
click at [145, 91] on span "Nhơn Trạch Delete" at bounding box center [131, 89] width 37 height 9
click at [146, 87] on icon "Delete" at bounding box center [145, 89] width 4 height 4
click at [347, 86] on div "[DATE] – [DATE] Press the down arrow key to interact with the calendar and sele…" at bounding box center [239, 88] width 423 height 15
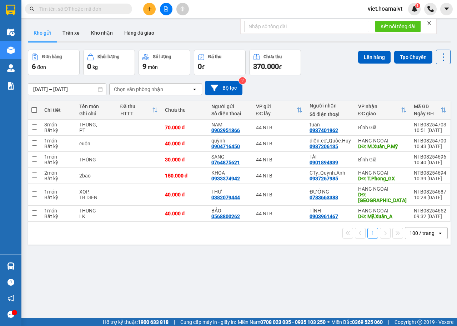
click at [347, 86] on div "[DATE] – [DATE] Press the down arrow key to interact with the calendar and sele…" at bounding box center [239, 88] width 423 height 15
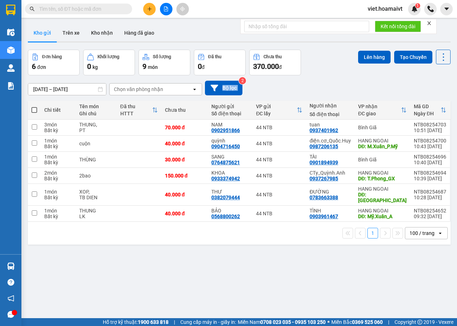
click at [347, 86] on div "[DATE] – [DATE] Press the down arrow key to interact with the calendar and sele…" at bounding box center [239, 88] width 423 height 15
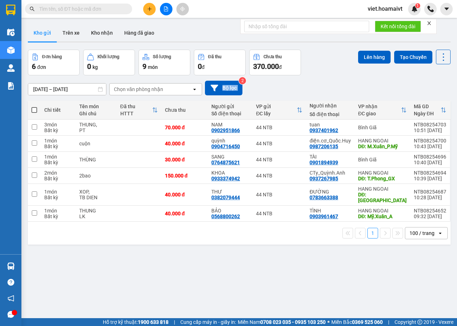
click at [347, 86] on div "[DATE] – [DATE] Press the down arrow key to interact with the calendar and sele…" at bounding box center [239, 88] width 423 height 15
click at [203, 278] on div "ver 1.8.138 Kho gửi Trên xe Kho nhận Hàng đã giao Đơn hàng 6 đơn Khối lượng 0 k…" at bounding box center [239, 184] width 428 height 326
click at [349, 74] on div "Đơn hàng 6 đơn Khối lượng 0 kg Số lượng 9 món Đã thu 0 đ Chưa thu 370.000 đ Lên…" at bounding box center [239, 63] width 423 height 26
click at [129, 87] on div "Chọn văn phòng nhận" at bounding box center [138, 89] width 49 height 7
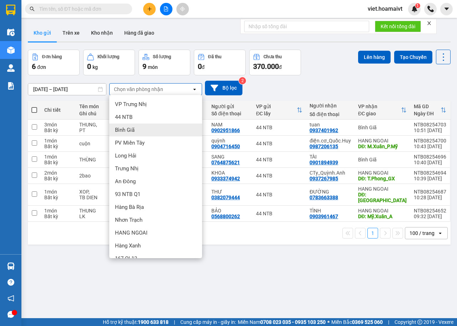
click at [143, 132] on div "Bình Giã" at bounding box center [155, 129] width 93 height 13
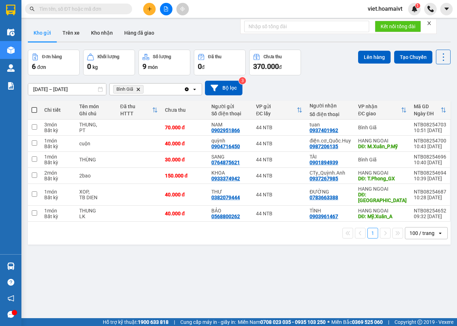
click at [350, 85] on div "[DATE] – [DATE] Press the down arrow key to interact with the calendar and sele…" at bounding box center [239, 88] width 423 height 15
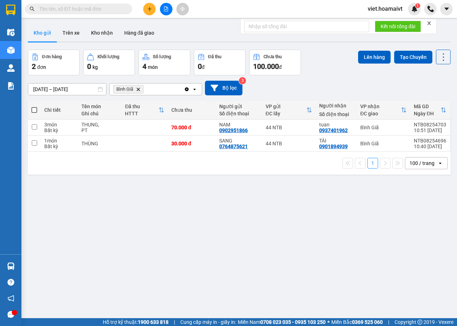
click at [138, 90] on icon "Bình Giã, close by backspace" at bounding box center [138, 88] width 3 height 3
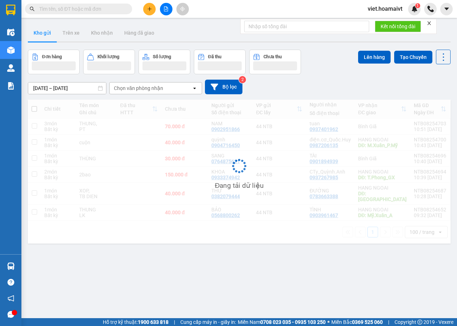
click at [319, 89] on div "[DATE] – [DATE] Press the down arrow key to interact with the calendar and sele…" at bounding box center [239, 87] width 423 height 15
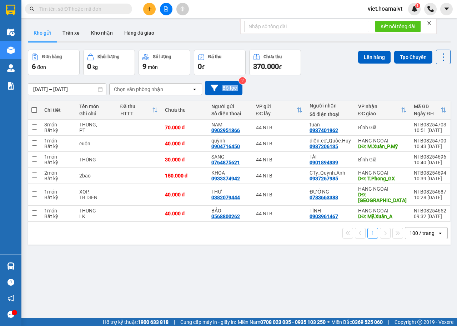
click at [319, 89] on div "[DATE] – [DATE] Press the down arrow key to interact with the calendar and sele…" at bounding box center [239, 88] width 423 height 15
click at [167, 4] on button at bounding box center [166, 9] width 12 height 12
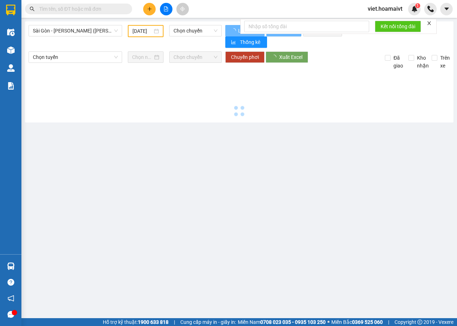
type input "[DATE]"
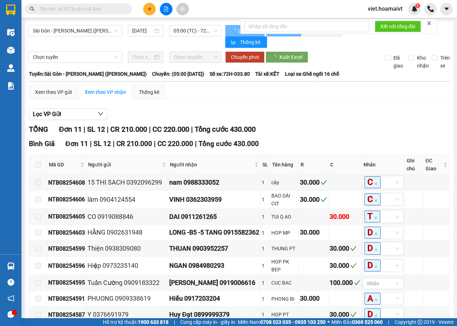
click at [343, 125] on div "TỔNG Đơn 11 | SL 12 | CR 210.000 | CC 220.000 | Tổng cước 430.000" at bounding box center [239, 129] width 420 height 11
click at [200, 26] on span "05:00 (TC) - 72H-033.80" at bounding box center [195, 30] width 44 height 11
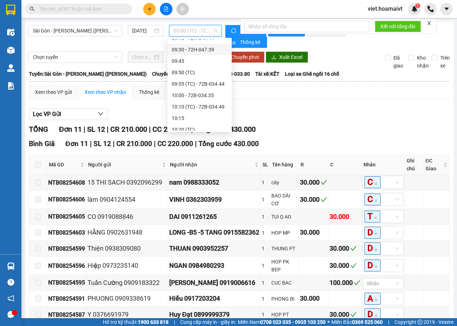
scroll to position [286, 0]
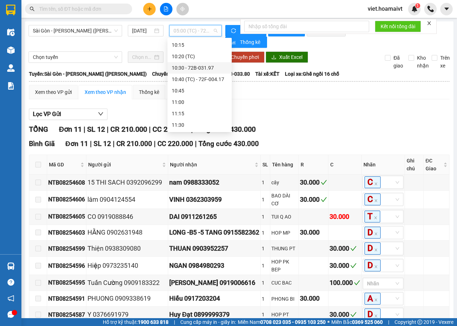
click at [334, 116] on div "Lọc VP Gửi" at bounding box center [239, 114] width 420 height 12
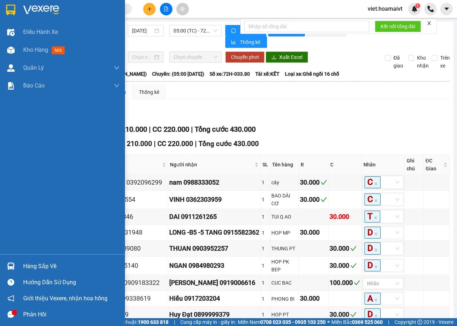
click at [34, 7] on img at bounding box center [41, 10] width 36 height 11
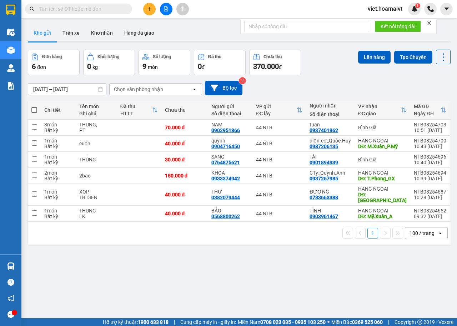
click at [333, 78] on div "[DATE] – [DATE] Press the down arrow key to interact with the calendar and sele…" at bounding box center [239, 87] width 423 height 25
click at [333, 77] on div "[DATE] – [DATE] Press the down arrow key to interact with the calendar and sele…" at bounding box center [239, 87] width 423 height 25
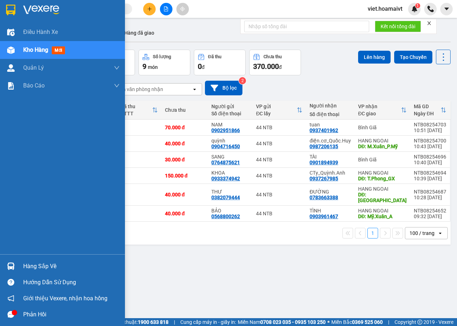
click at [33, 10] on img at bounding box center [41, 10] width 36 height 11
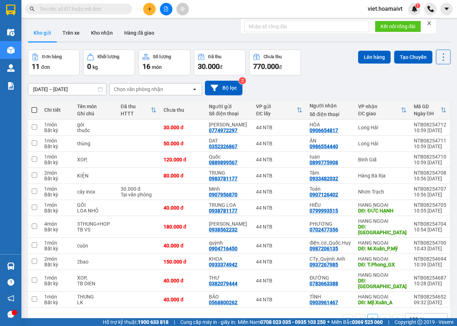
click at [343, 80] on div "[DATE] – [DATE] Press the down arrow key to interact with the calendar and sele…" at bounding box center [239, 87] width 423 height 25
click at [338, 76] on div "[DATE] – [DATE] Press the down arrow key to interact with the calendar and sele…" at bounding box center [239, 87] width 423 height 25
click at [346, 71] on div "Đơn hàng 11 đơn Khối lượng 0 kg Số lượng 16 món Đã thu 30.000 đ Chưa thu 770.00…" at bounding box center [239, 63] width 423 height 26
click at [317, 82] on div "[DATE] – [DATE] Press the down arrow key to interact with the calendar and sele…" at bounding box center [239, 88] width 423 height 15
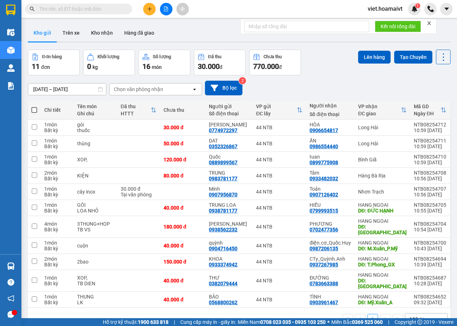
click at [110, 93] on div "Chọn văn phòng nhận" at bounding box center [151, 89] width 82 height 11
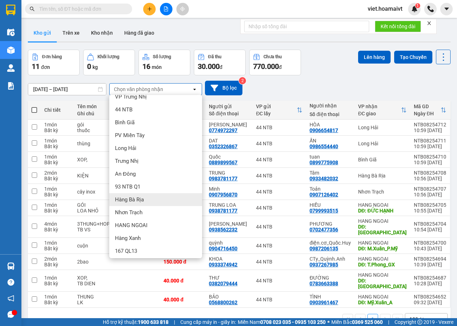
scroll to position [10, 0]
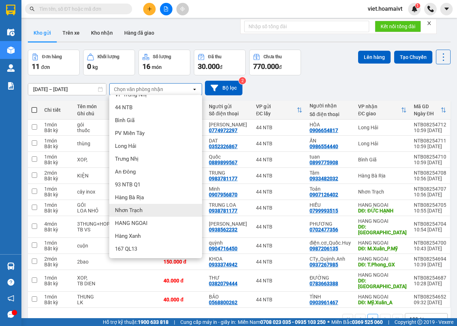
click at [160, 206] on div "Nhơn Trạch" at bounding box center [155, 210] width 93 height 13
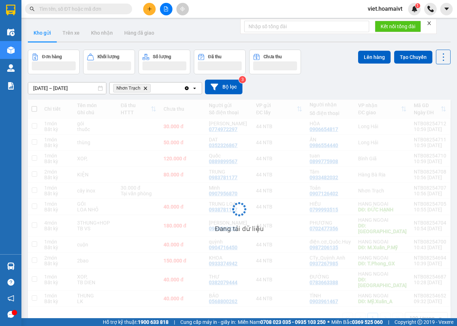
click at [341, 90] on div "[DATE] – [DATE] Press the down arrow key to interact with the calendar and sele…" at bounding box center [239, 87] width 423 height 15
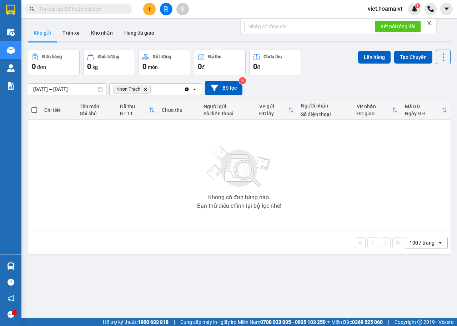
click at [143, 88] on icon "Delete" at bounding box center [145, 89] width 4 height 4
click at [352, 89] on div "[DATE] – [DATE] Press the down arrow key to interact with the calendar and sele…" at bounding box center [239, 88] width 423 height 15
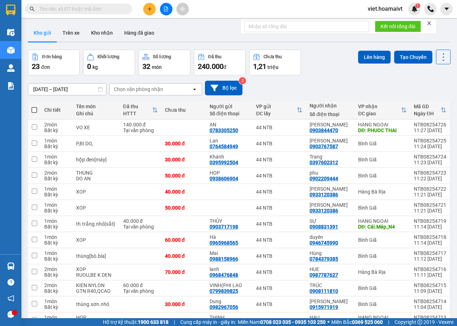
click at [353, 89] on div "[DATE] – [DATE] Press the down arrow key to interact with the calendar and sele…" at bounding box center [239, 88] width 423 height 15
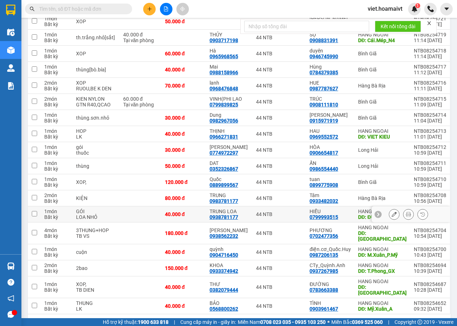
scroll to position [200, 0]
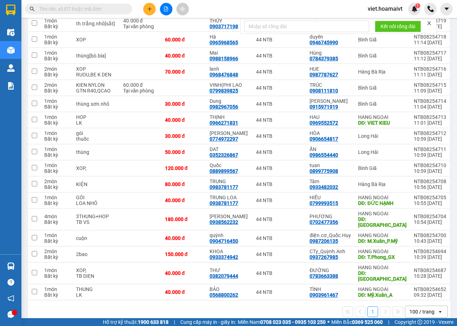
click at [258, 310] on div "1 100 / trang open" at bounding box center [239, 311] width 423 height 23
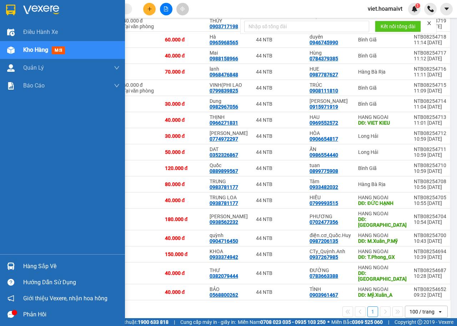
click at [27, 2] on div at bounding box center [62, 11] width 125 height 23
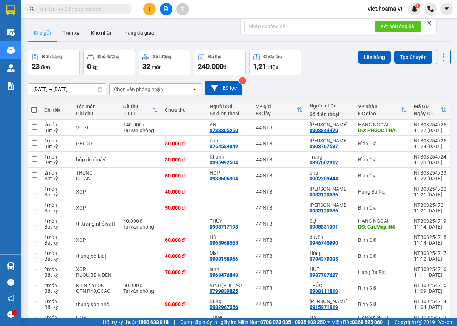
click at [331, 81] on div "[DATE] – [DATE] Press the down arrow key to interact with the calendar and sele…" at bounding box center [239, 88] width 423 height 15
click at [336, 85] on div "[DATE] – [DATE] Press the down arrow key to interact with the calendar and sele…" at bounding box center [239, 88] width 423 height 15
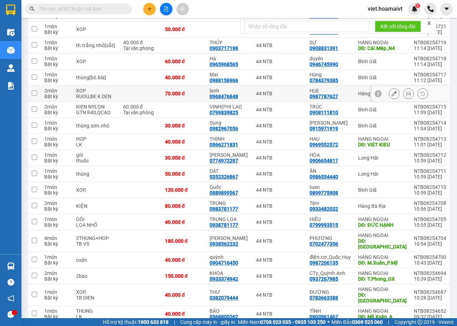
scroll to position [200, 0]
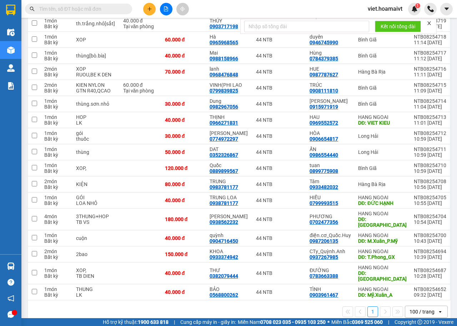
click at [229, 306] on div "1 100 / trang open" at bounding box center [239, 312] width 417 height 12
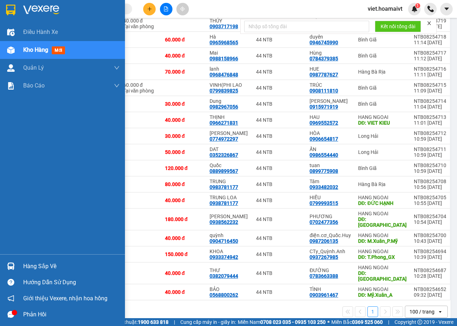
click at [28, 9] on img at bounding box center [41, 10] width 36 height 11
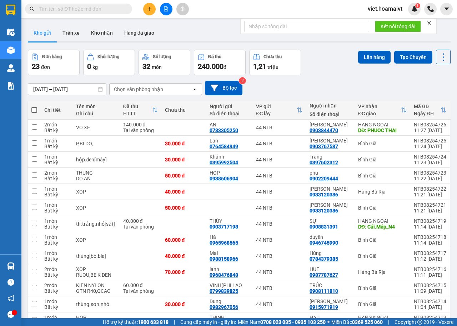
click at [301, 91] on div "[DATE] – [DATE] Press the down arrow key to interact with the calendar and sele…" at bounding box center [239, 88] width 423 height 15
click at [328, 80] on div "[DATE] – [DATE] Press the down arrow key to interact with the calendar and sele…" at bounding box center [239, 87] width 423 height 25
click at [149, 5] on button at bounding box center [149, 9] width 12 height 12
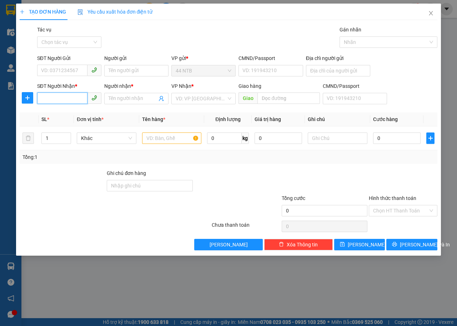
click at [70, 102] on input "SĐT Người Nhận *" at bounding box center [62, 97] width 50 height 11
type input "0922223332"
click at [67, 113] on div "0922223332 - TRÚC" at bounding box center [69, 113] width 56 height 8
type input "TRÚC"
type input "0922223332"
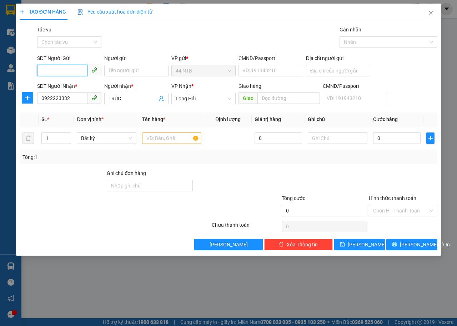
click at [72, 74] on input "SĐT Người Gửi" at bounding box center [62, 70] width 50 height 11
type input "0903789358"
drag, startPoint x: 78, startPoint y: 82, endPoint x: 160, endPoint y: 130, distance: 95.0
click at [83, 85] on div "0903789358 - [PERSON_NAME]" at bounding box center [76, 85] width 70 height 8
type input "ngọc"
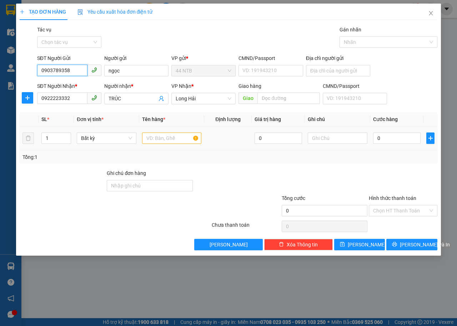
type input "0903789358"
click at [161, 138] on input "text" at bounding box center [172, 137] width 60 height 11
type input "thùng bk"
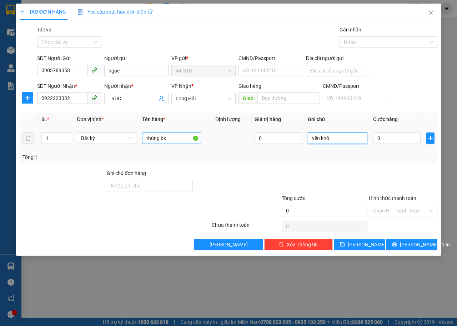
type input "yến khô"
type input "3"
type input "30"
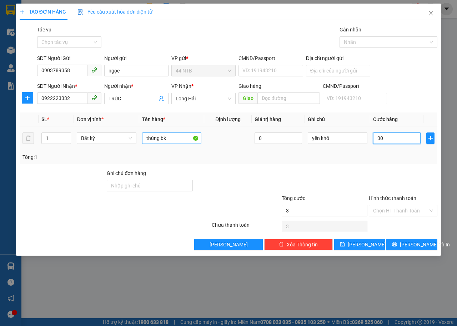
type input "30"
type input "30.000"
click at [383, 213] on input "Hình thức thanh toán" at bounding box center [400, 210] width 55 height 11
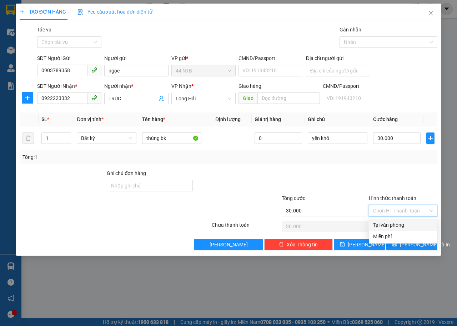
drag, startPoint x: 385, startPoint y: 224, endPoint x: 399, endPoint y: 253, distance: 32.1
click at [385, 226] on div "Tại văn phòng" at bounding box center [403, 225] width 60 height 8
type input "0"
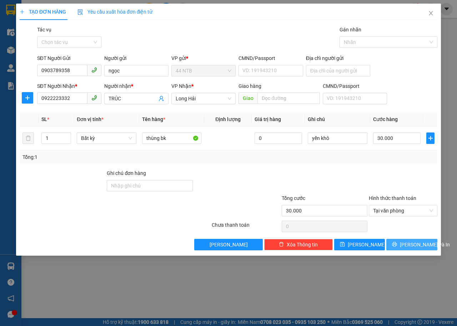
click at [397, 248] on button "[PERSON_NAME] và In" at bounding box center [411, 244] width 51 height 11
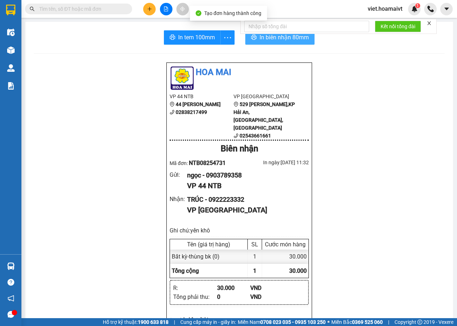
click at [262, 41] on span "In biên nhận 80mm" at bounding box center [283, 37] width 49 height 9
click at [273, 42] on button "In biên nhận 80mm" at bounding box center [279, 37] width 69 height 14
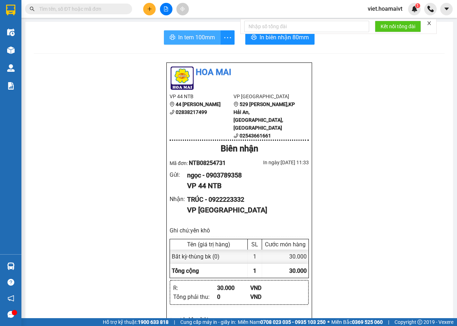
click at [202, 39] on span "In tem 100mm" at bounding box center [196, 37] width 37 height 9
click at [147, 9] on icon "plus" at bounding box center [149, 8] width 5 height 5
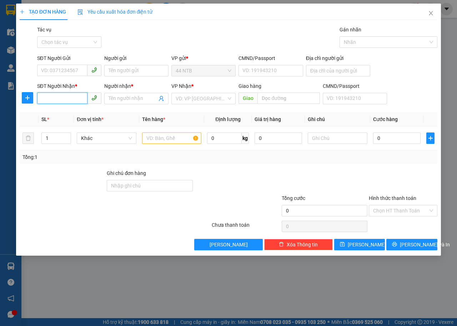
drag, startPoint x: 56, startPoint y: 99, endPoint x: 69, endPoint y: 96, distance: 13.3
click at [69, 96] on input "SĐT Người Nhận *" at bounding box center [62, 97] width 50 height 11
type input "0969981031"
click at [85, 112] on div "0969981031 - Trâm" at bounding box center [69, 113] width 56 height 8
type input "Trâm"
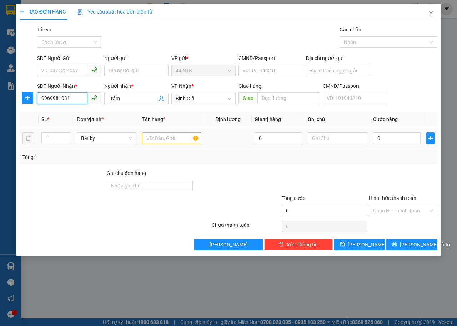
type input "0969981031"
click at [175, 137] on input "text" at bounding box center [172, 137] width 60 height 11
type input "p,bì"
type input "3"
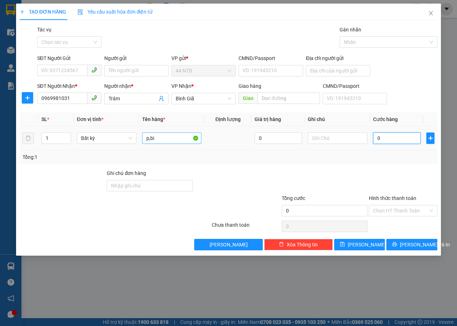
type input "3"
type input "30"
type input "30.000"
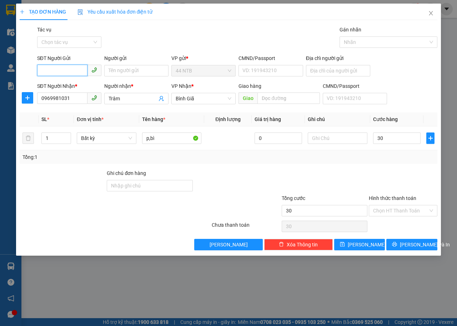
type input "30.000"
click at [68, 69] on input "SĐT Người Gửi" at bounding box center [62, 70] width 50 height 11
type input "0364905029"
click at [397, 244] on icon "printer" at bounding box center [394, 244] width 5 height 5
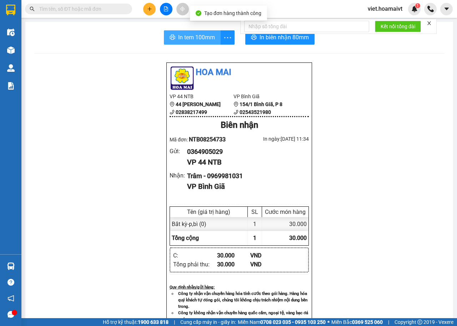
click at [197, 40] on span "In tem 100mm" at bounding box center [196, 37] width 37 height 9
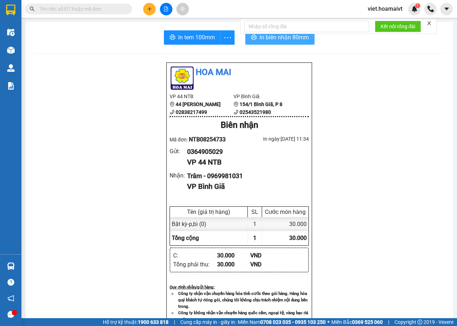
click at [271, 40] on span "In biên nhận 80mm" at bounding box center [283, 37] width 49 height 9
click at [152, 13] on button at bounding box center [149, 9] width 12 height 12
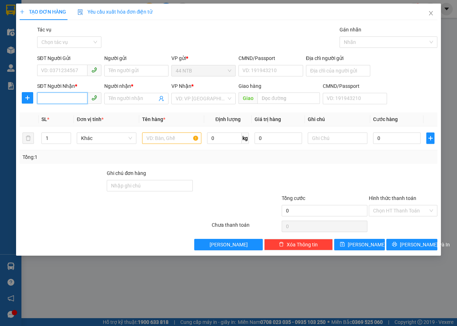
click at [64, 99] on input "SĐT Người Nhận *" at bounding box center [62, 97] width 50 height 11
type input "0398855852"
click at [76, 114] on div "0398855852 - [PERSON_NAME]" at bounding box center [76, 113] width 70 height 8
type input "50_Nhiêu.Tâm_Q5"
type input "hong"
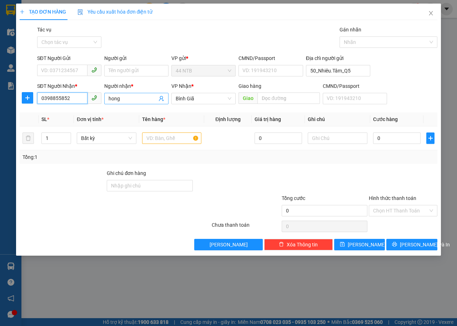
type input "0398855852"
drag, startPoint x: 123, startPoint y: 100, endPoint x: 55, endPoint y: 117, distance: 70.5
click at [55, 117] on div "Transit Pickup Surcharge Ids Transit Deliver Surcharge Ids Transit Deliver Surc…" at bounding box center [229, 138] width 418 height 224
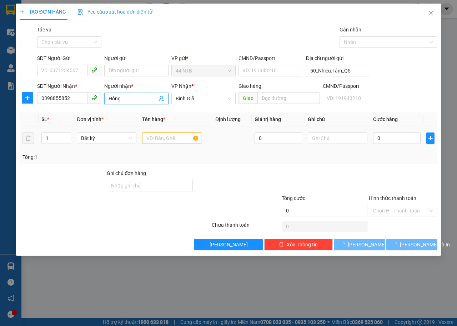
type input "Hồng"
click at [192, 140] on input "text" at bounding box center [172, 137] width 60 height 11
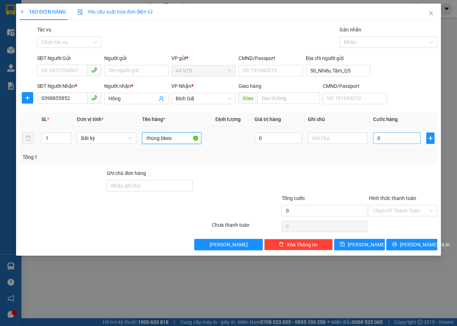
type input "thùng.bkeo"
click at [385, 137] on input "0" at bounding box center [396, 137] width 47 height 11
type input "3"
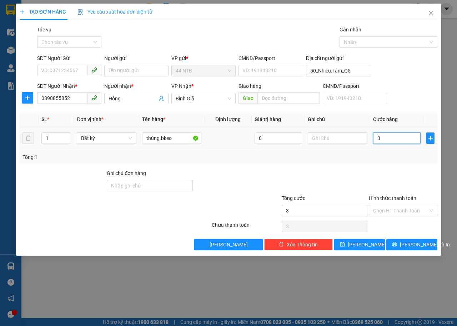
type input "30"
type input "30.000"
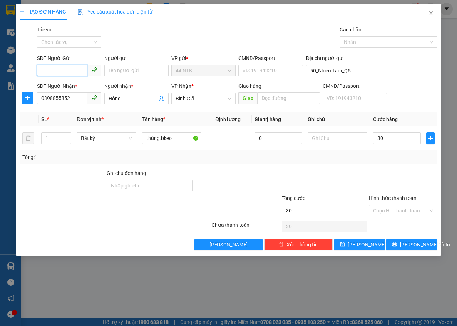
type input "30.000"
click at [72, 69] on input "SĐT Người Gửi" at bounding box center [62, 70] width 50 height 11
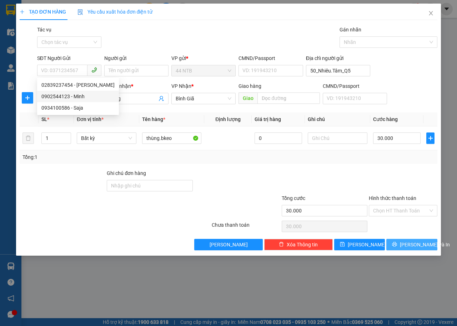
click at [423, 243] on span "[PERSON_NAME] và In" at bounding box center [425, 245] width 50 height 8
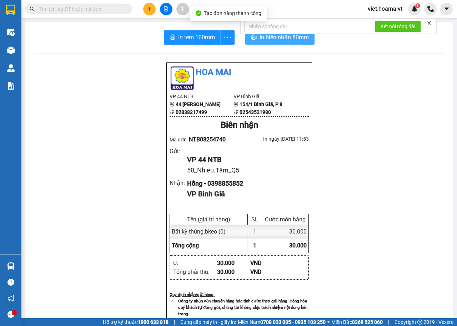
click at [272, 41] on span "In biên nhận 80mm" at bounding box center [283, 37] width 49 height 9
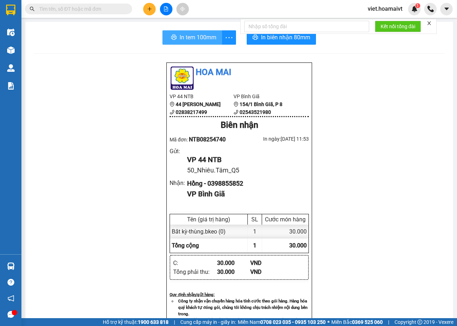
click at [181, 39] on span "In tem 100mm" at bounding box center [198, 37] width 37 height 9
click at [99, 5] on input "text" at bounding box center [81, 9] width 84 height 8
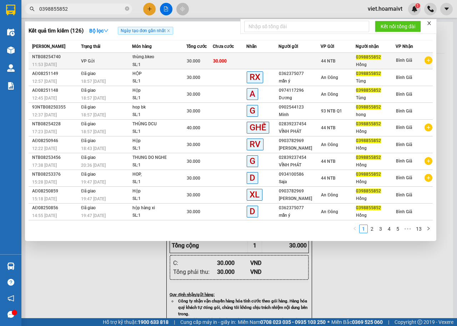
type input "0398855852"
click at [257, 65] on td at bounding box center [262, 61] width 32 height 16
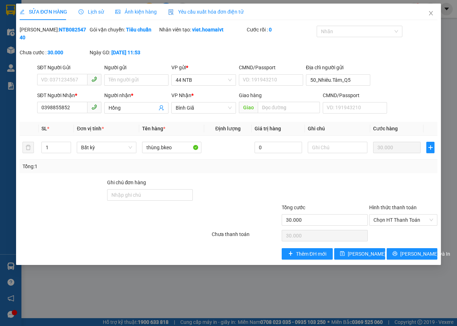
type input "50_Nhiêu.Tâm_Q5"
type input "0398855852"
type input "Hồng"
type input "30.000"
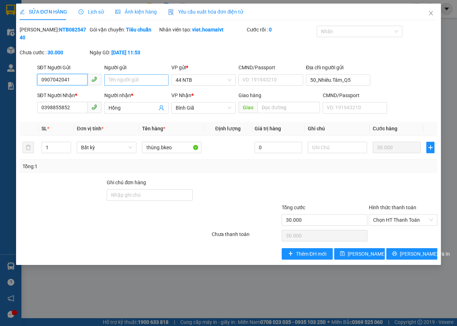
type input "0907042041"
click at [138, 77] on input "Người gửi" at bounding box center [136, 79] width 64 height 11
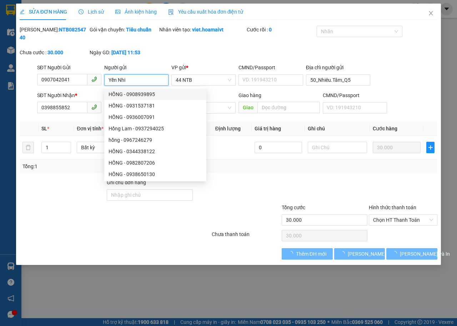
type input "Yến Nhi"
click at [244, 195] on div at bounding box center [236, 190] width 87 height 25
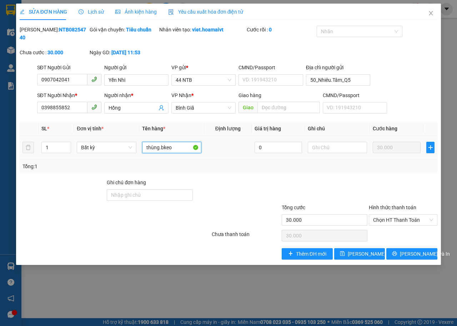
click at [181, 147] on input "thùng.bkeo" at bounding box center [171, 147] width 59 height 11
type input "thùng.bkeo[túi.xách]"
click at [363, 253] on span "[PERSON_NAME] thay đổi" at bounding box center [376, 254] width 57 height 8
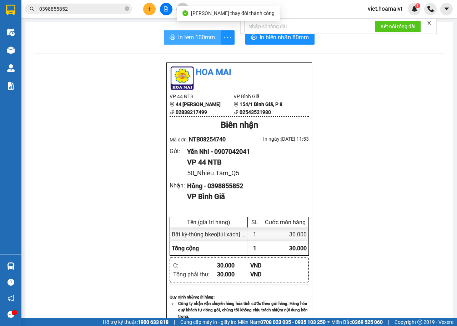
click at [187, 35] on span "In tem 100mm" at bounding box center [196, 37] width 37 height 9
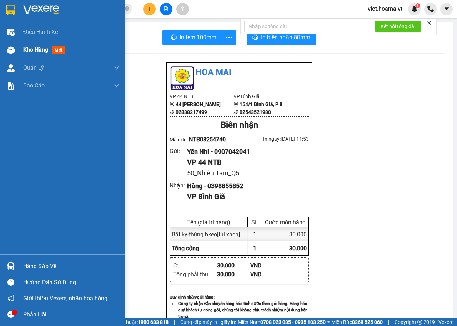
click at [25, 55] on div "Kho hàng mới" at bounding box center [71, 50] width 96 height 18
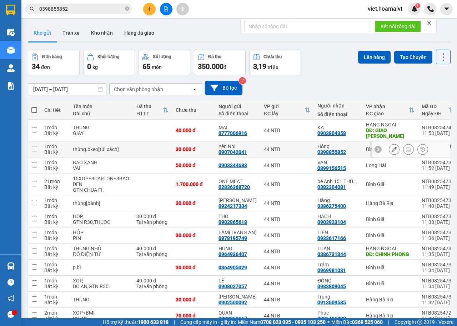
click at [392, 151] on icon at bounding box center [394, 149] width 5 height 5
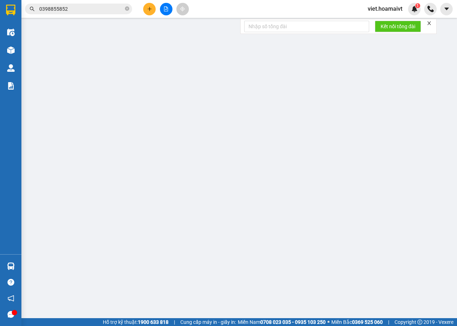
type input "0907042041"
type input "Yến Nhi"
type input "50_Nhiêu.Tâm_Q5"
type input "0398855852"
type input "Hồng"
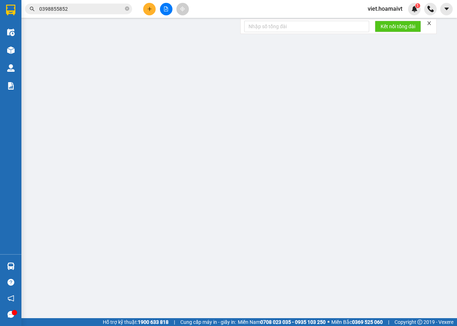
type input "30.000"
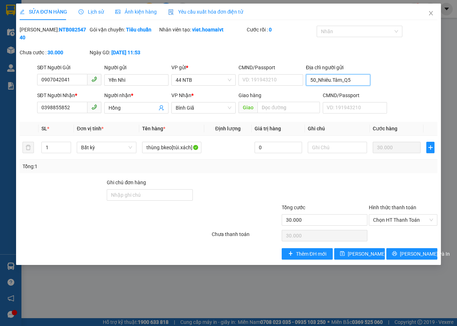
click at [340, 84] on input "50_Nhiêu.Tâm_Q5" at bounding box center [338, 79] width 64 height 11
type input "chojwKim.Biên_Q5"
click at [363, 258] on button "[PERSON_NAME] thay đổi" at bounding box center [359, 253] width 51 height 11
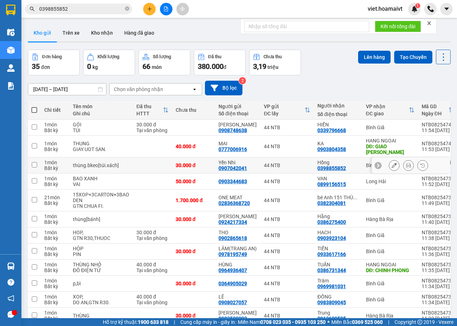
click at [392, 165] on icon at bounding box center [394, 165] width 5 height 5
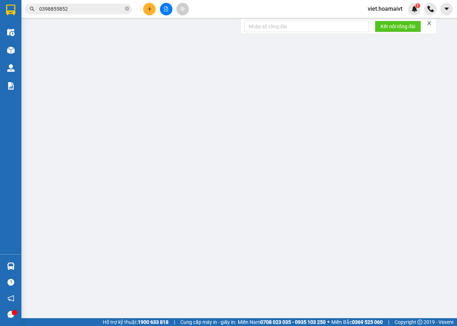
type input "0907042041"
type input "Yến Nhi"
type input "chojwKim.Biên_Q5"
type input "0398855852"
type input "Hồng"
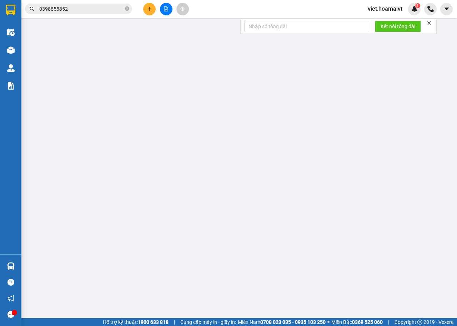
type input "30.000"
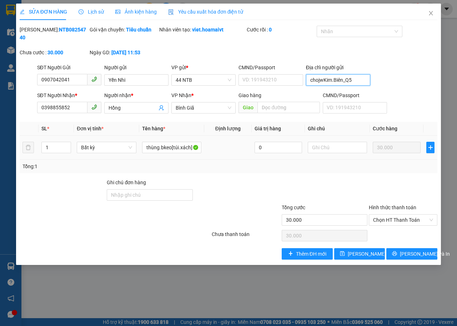
click at [323, 81] on input "chojwKim.Biên_Q5" at bounding box center [338, 79] width 64 height 11
type input "chợ.[PERSON_NAME].Biên_Q5"
click at [363, 253] on span "[PERSON_NAME] thay đổi" at bounding box center [376, 254] width 57 height 8
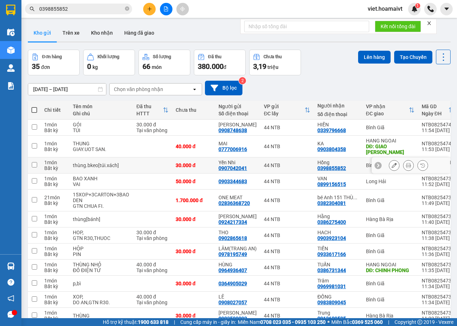
click at [403, 167] on button at bounding box center [408, 165] width 10 height 12
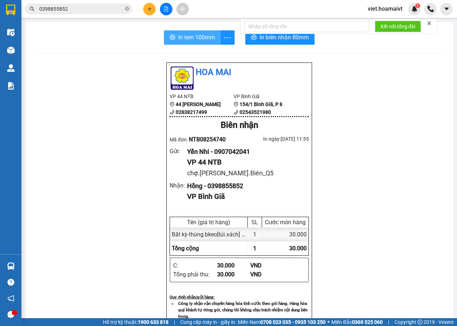
click at [192, 34] on span "In tem 100mm" at bounding box center [196, 37] width 37 height 9
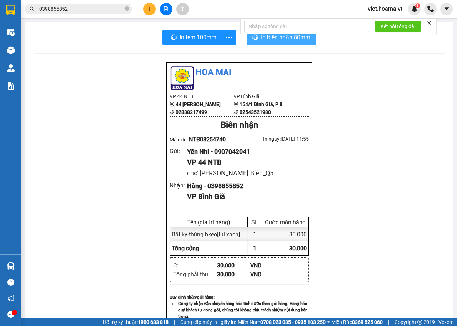
click at [295, 41] on span "In biên nhận 80mm" at bounding box center [285, 37] width 49 height 9
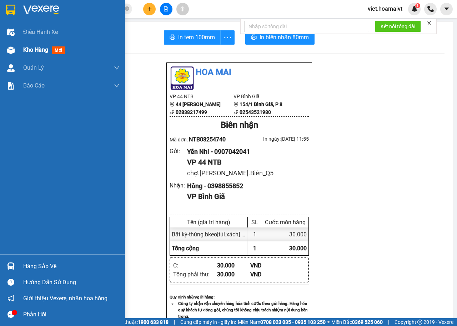
click at [27, 51] on span "Kho hàng" at bounding box center [35, 49] width 25 height 7
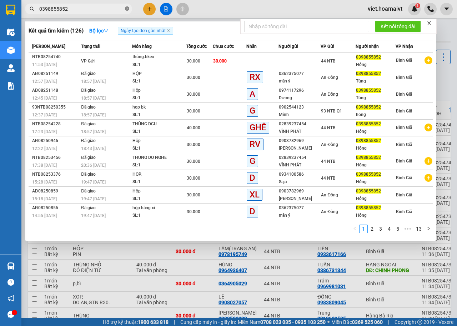
click at [126, 10] on icon "close-circle" at bounding box center [127, 8] width 4 height 4
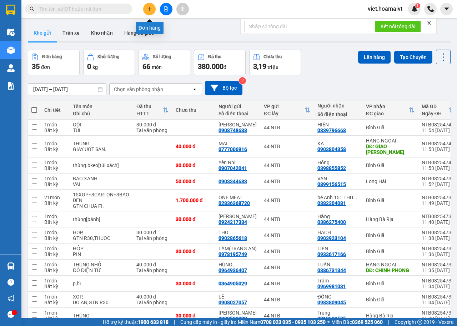
click at [146, 12] on button at bounding box center [149, 9] width 12 height 12
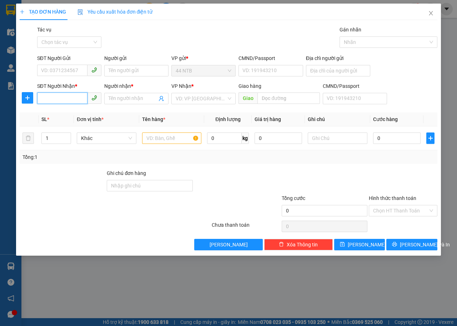
click at [65, 98] on input "SĐT Người Nhận *" at bounding box center [62, 97] width 50 height 11
type input "0916370979"
click at [66, 67] on input "SĐT Người Gửi" at bounding box center [62, 70] width 50 height 11
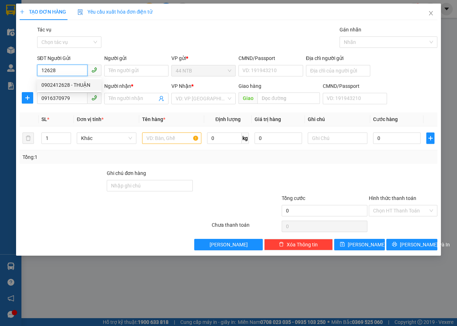
click at [71, 83] on div "0902412628 - THUẬN" at bounding box center [69, 85] width 56 height 8
type input "0902412628"
type input "THUẬN"
type input "079085022576"
type input "0902412628"
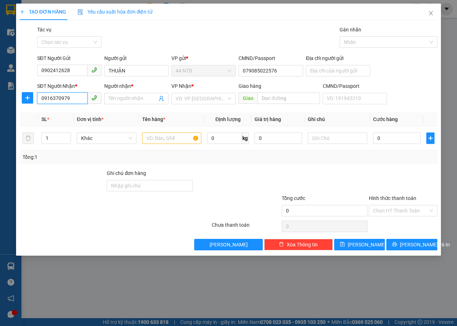
drag, startPoint x: 74, startPoint y: 95, endPoint x: 0, endPoint y: 109, distance: 75.6
click at [0, 109] on div "TẠO ĐƠN HÀNG Yêu cầu xuất hóa đơn điện tử Transit Pickup Surcharge Ids Transit …" at bounding box center [228, 163] width 457 height 326
click at [50, 117] on div "0916370919 - LEN" at bounding box center [69, 112] width 64 height 11
type input "0916370919"
type input "LEN"
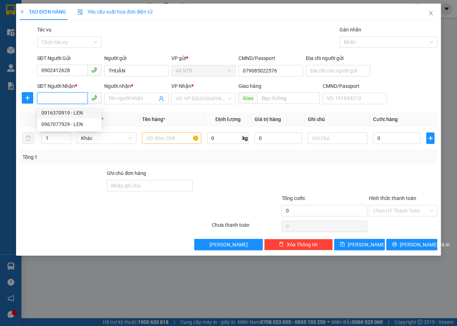
type input "Mỹ.Xuân_A2"
type input "0916370979"
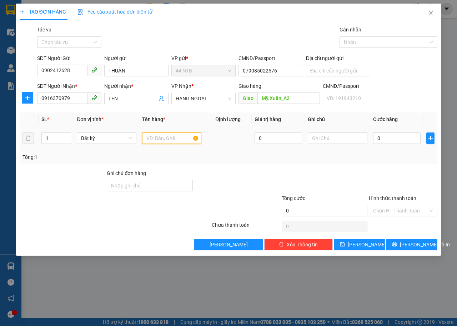
click at [160, 138] on input "text" at bounding box center [172, 137] width 60 height 11
type input "gói.nilon"
click at [383, 138] on input "0" at bounding box center [396, 137] width 47 height 11
type input "4"
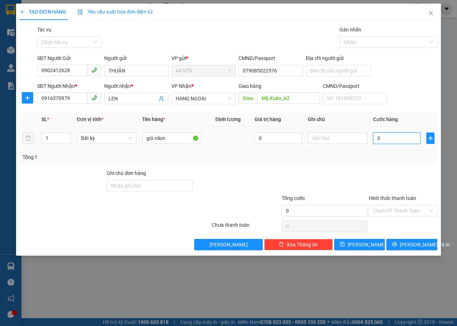
type input "4"
type input "40"
type input "40.000"
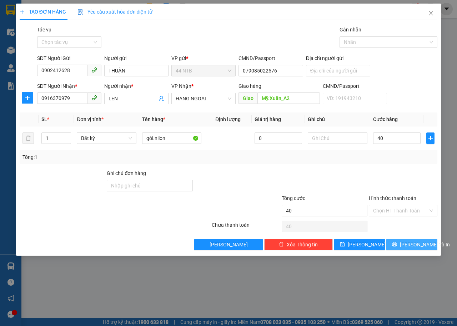
type input "40.000"
click at [406, 243] on span "[PERSON_NAME] và In" at bounding box center [425, 245] width 50 height 8
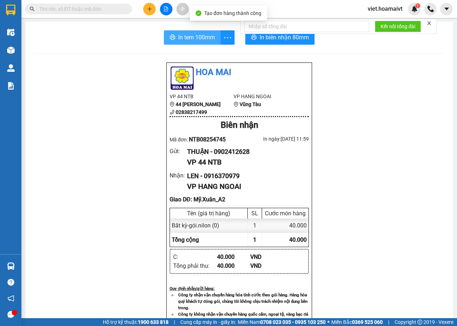
click at [195, 41] on span "In tem 100mm" at bounding box center [196, 37] width 37 height 9
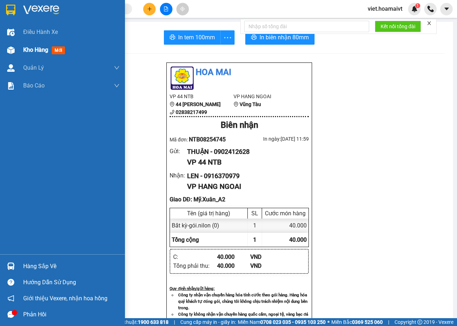
click at [39, 51] on span "Kho hàng" at bounding box center [35, 49] width 25 height 7
